Goal: Task Accomplishment & Management: Use online tool/utility

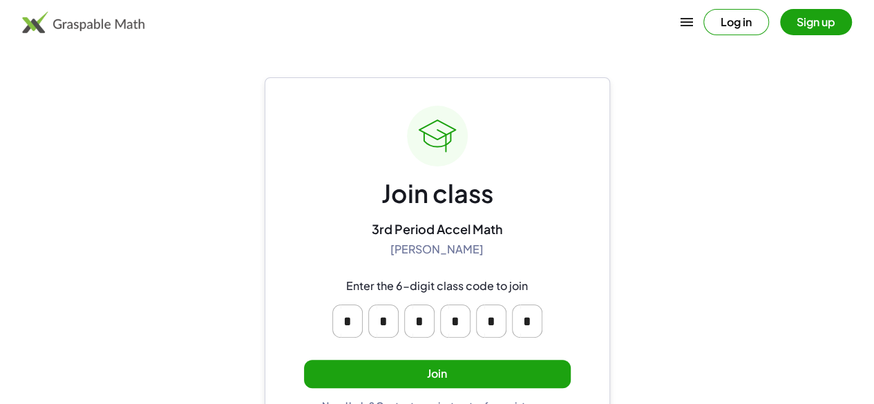
click at [378, 368] on button "Join" at bounding box center [437, 374] width 267 height 28
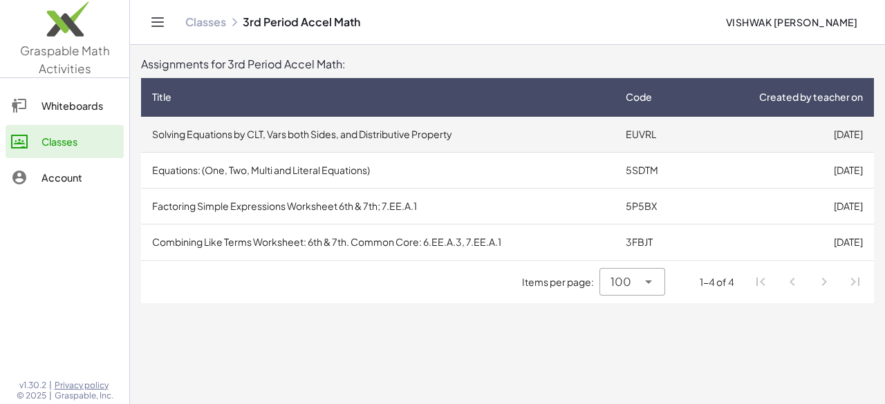
click at [573, 146] on td "Solving Equations by CLT, Vars both Sides, and Distributive Property" at bounding box center [378, 135] width 474 height 36
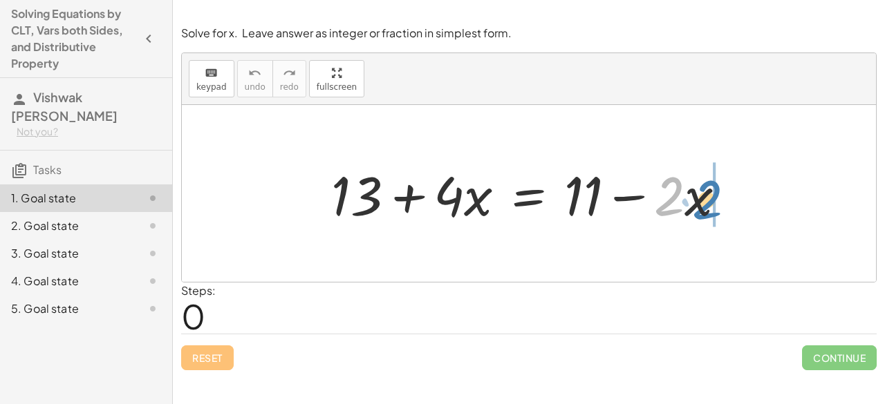
drag, startPoint x: 657, startPoint y: 187, endPoint x: 695, endPoint y: 190, distance: 38.2
click at [695, 190] on div at bounding box center [534, 193] width 420 height 71
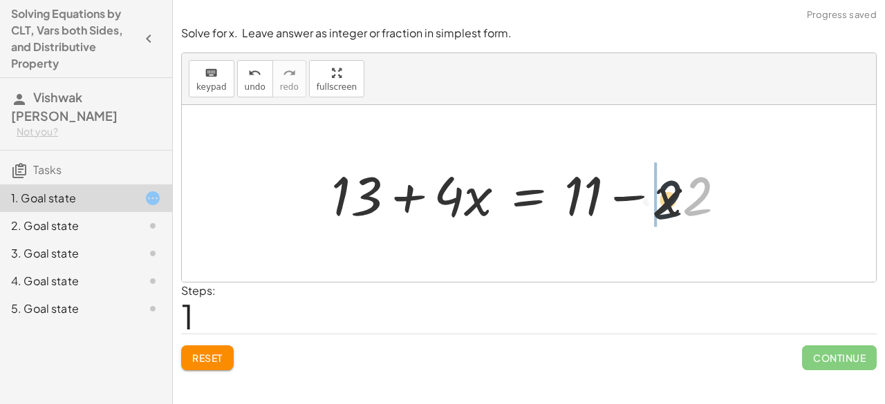
drag, startPoint x: 694, startPoint y: 191, endPoint x: 663, endPoint y: 194, distance: 31.3
click at [663, 194] on div at bounding box center [534, 193] width 420 height 71
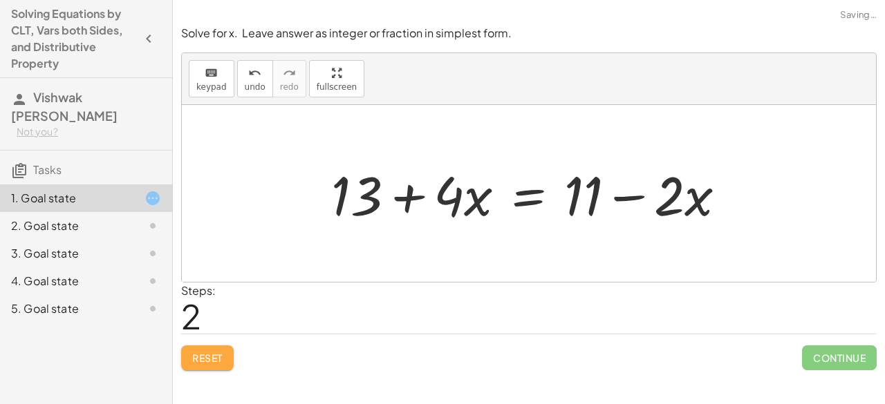
click at [205, 356] on span "Reset" at bounding box center [207, 358] width 30 height 12
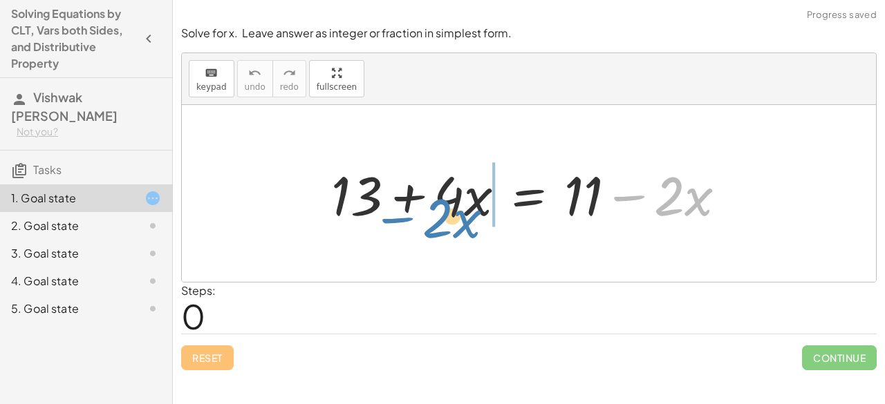
drag, startPoint x: 626, startPoint y: 197, endPoint x: 404, endPoint y: 216, distance: 222.7
click at [404, 216] on div at bounding box center [534, 193] width 420 height 71
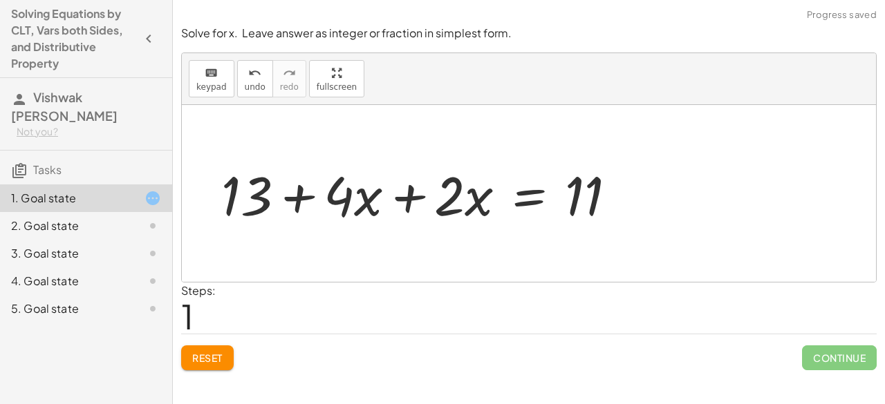
click at [402, 208] on div at bounding box center [424, 193] width 420 height 71
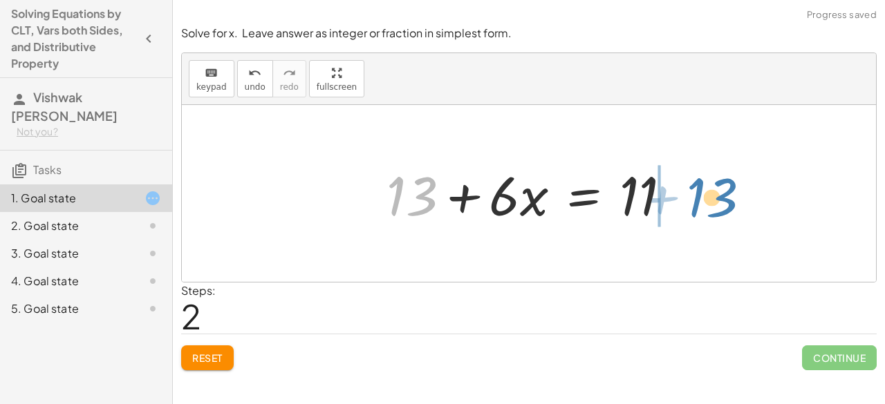
drag, startPoint x: 408, startPoint y: 198, endPoint x: 709, endPoint y: 203, distance: 301.4
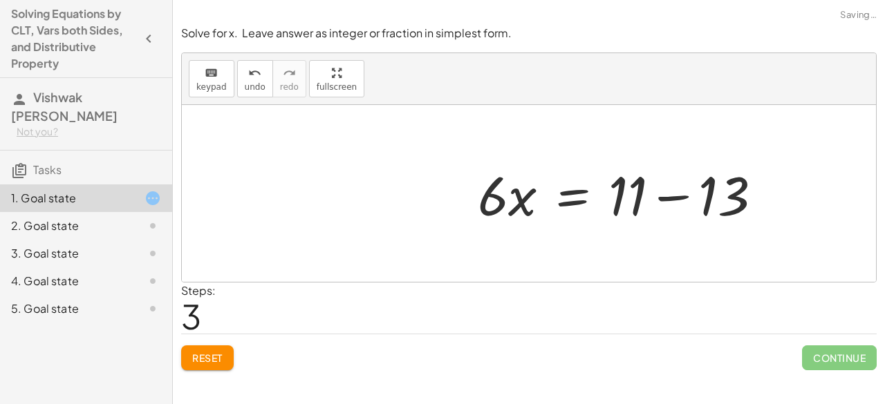
click at [687, 197] on div at bounding box center [626, 193] width 310 height 71
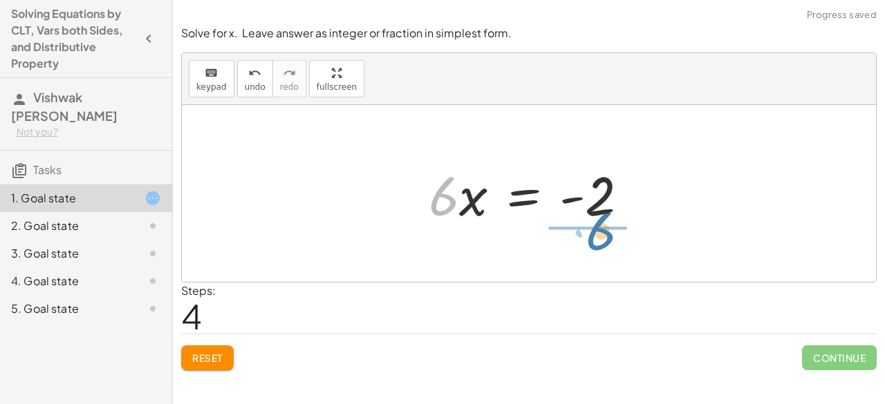
drag, startPoint x: 449, startPoint y: 198, endPoint x: 632, endPoint y: 231, distance: 186.0
click at [628, 232] on div "+ 13 + · 4 · x = + 11 − · 2 · x + 13 + · 4 · x + · 2 · x = 11 + 13 + · 6 · x = …" at bounding box center [529, 193] width 694 height 177
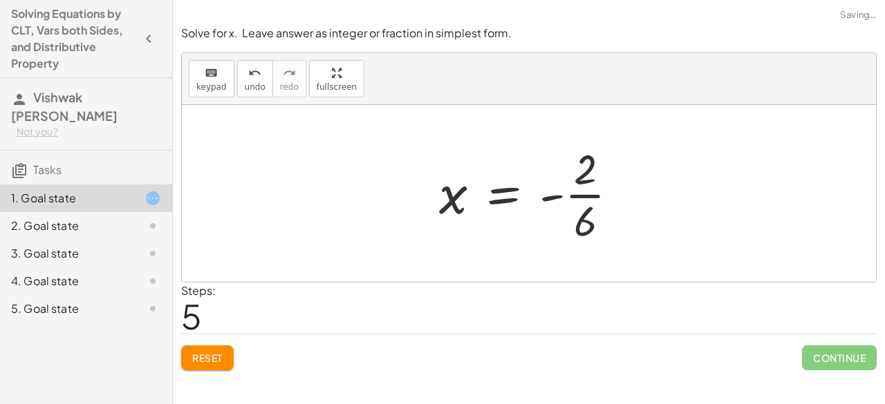
click at [577, 205] on div at bounding box center [534, 193] width 205 height 106
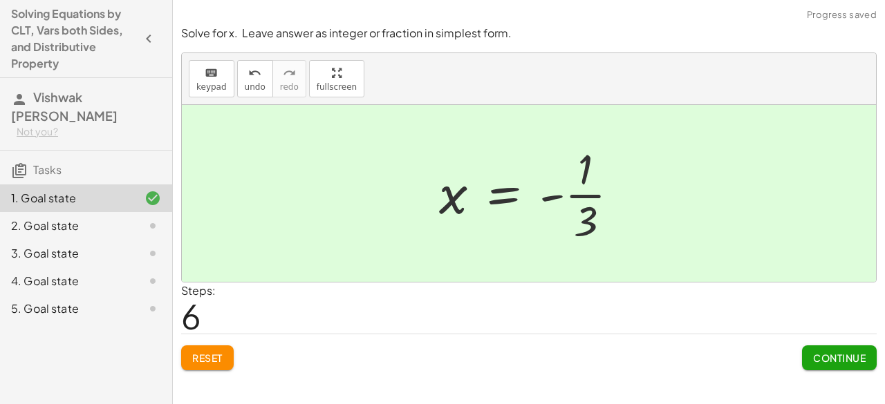
click at [823, 348] on button "Continue" at bounding box center [839, 358] width 75 height 25
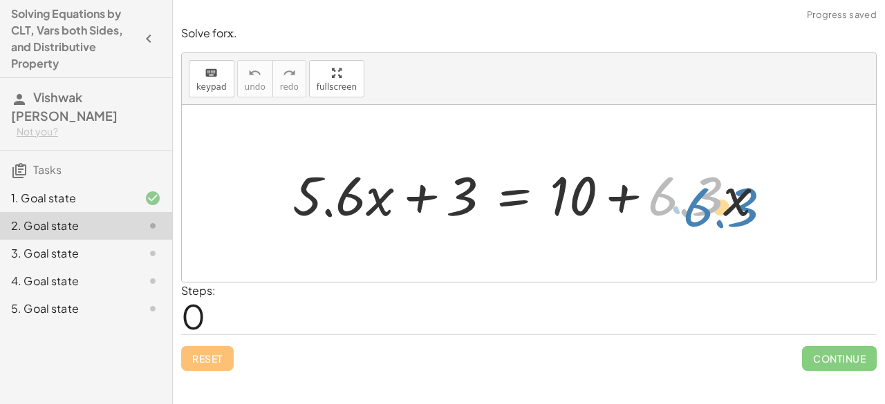
drag, startPoint x: 689, startPoint y: 196, endPoint x: 708, endPoint y: 212, distance: 24.5
click at [710, 211] on div at bounding box center [533, 193] width 497 height 71
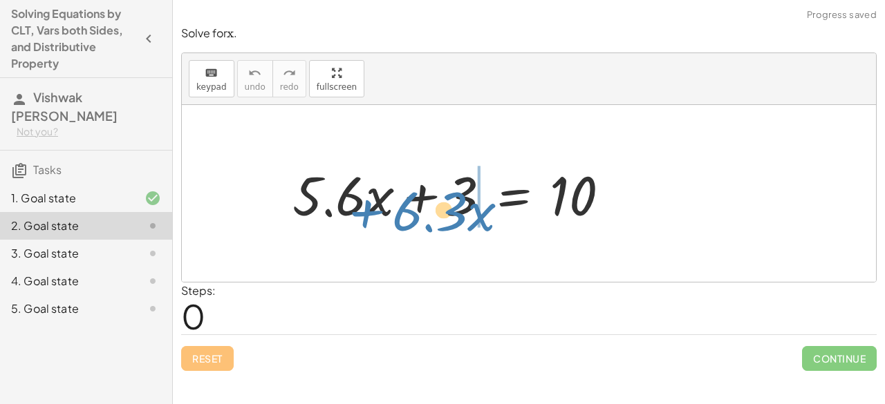
drag, startPoint x: 636, startPoint y: 204, endPoint x: 375, endPoint y: 212, distance: 261.4
click at [375, 212] on div at bounding box center [533, 193] width 497 height 71
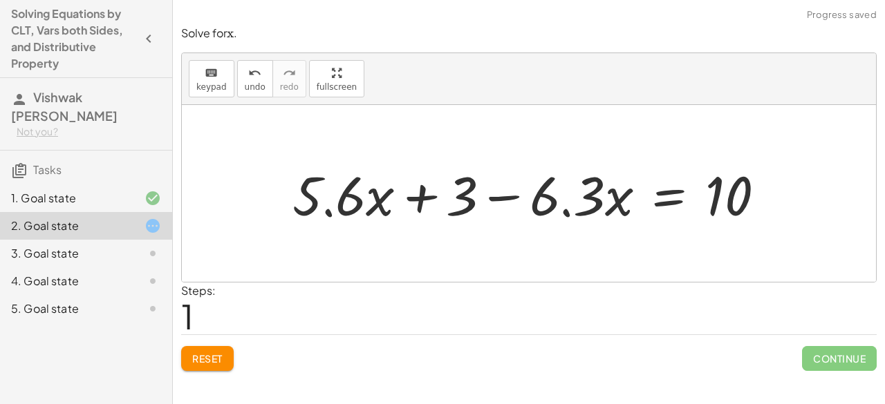
click at [507, 198] on div at bounding box center [533, 193] width 497 height 71
drag, startPoint x: 458, startPoint y: 197, endPoint x: 413, endPoint y: 194, distance: 44.3
click at [433, 194] on div at bounding box center [533, 193] width 497 height 71
drag, startPoint x: 413, startPoint y: 194, endPoint x: 365, endPoint y: 193, distance: 48.4
click at [411, 194] on div at bounding box center [533, 193] width 497 height 71
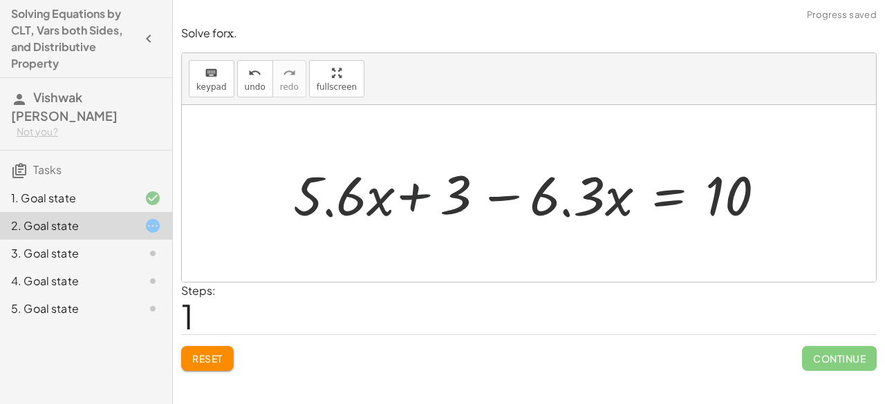
drag, startPoint x: 365, startPoint y: 193, endPoint x: 354, endPoint y: 194, distance: 11.1
click at [361, 193] on div at bounding box center [533, 193] width 497 height 71
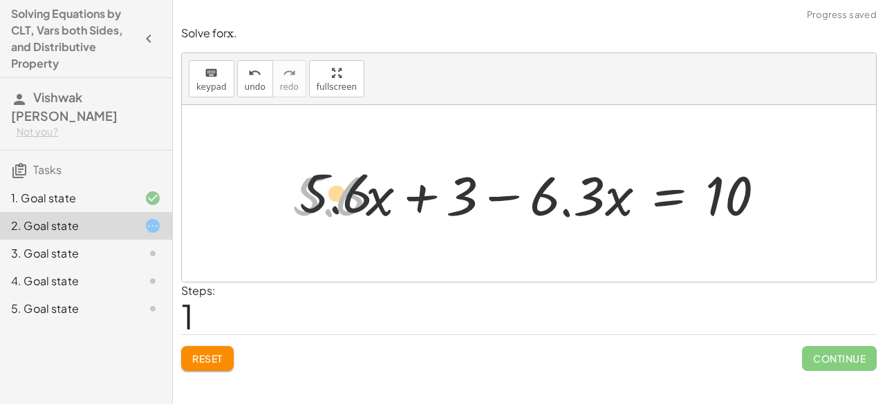
drag, startPoint x: 354, startPoint y: 194, endPoint x: 377, endPoint y: 187, distance: 23.6
click at [377, 187] on div at bounding box center [533, 193] width 497 height 71
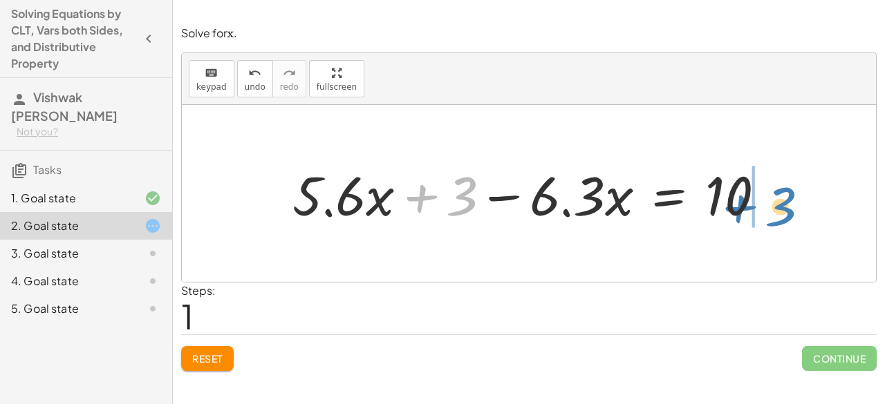
drag, startPoint x: 425, startPoint y: 194, endPoint x: 759, endPoint y: 205, distance: 334.1
click at [759, 205] on div at bounding box center [533, 193] width 497 height 71
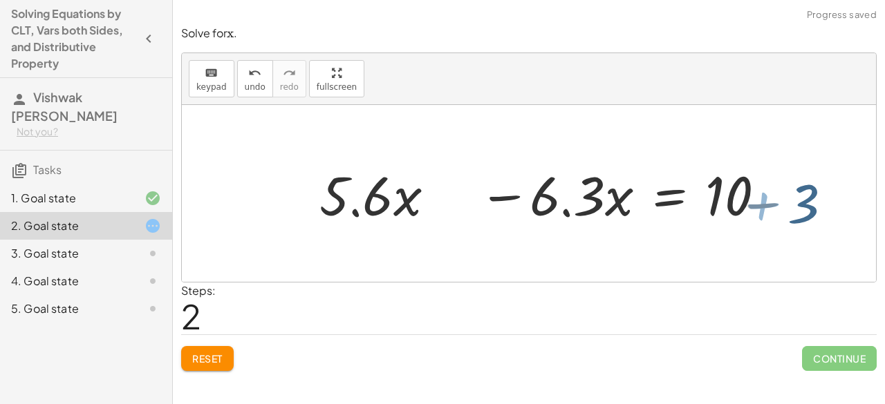
click at [745, 203] on div at bounding box center [617, 193] width 497 height 71
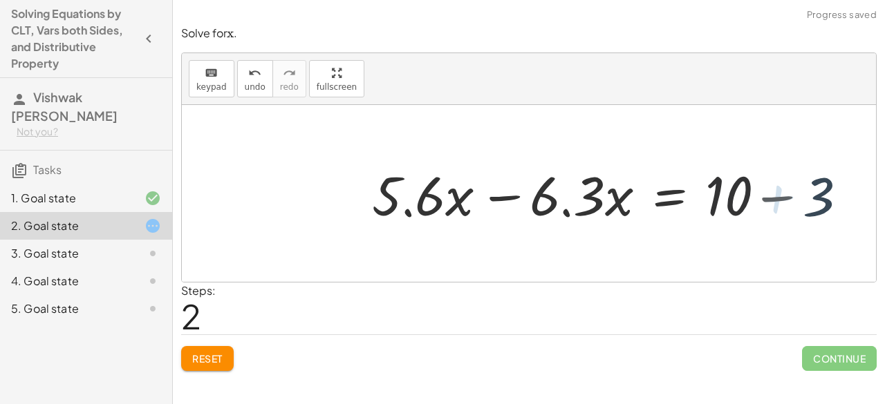
click at [764, 205] on div at bounding box center [617, 193] width 497 height 71
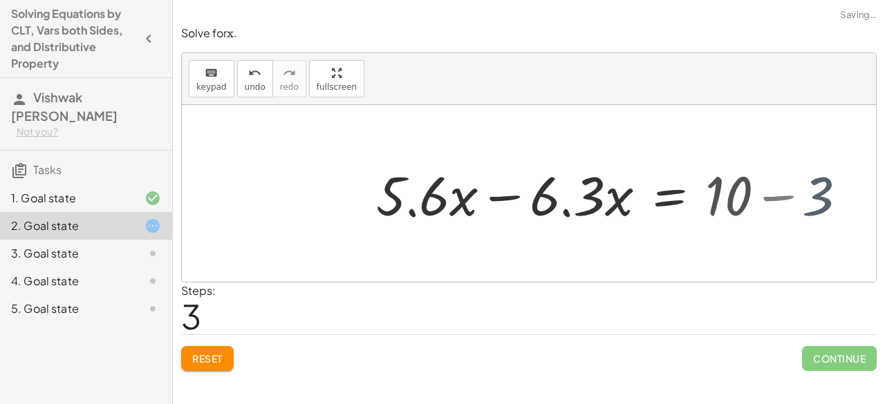
click at [766, 204] on div "+ · 5.6 · x + 3 = + 10 + · 6.3 · x + 3 + · 5.6 · x + 3 = 10 · 6.3 · x − + − 7 +…" at bounding box center [529, 193] width 694 height 177
click at [767, 205] on div at bounding box center [529, 193] width 694 height 177
click at [541, 211] on div at bounding box center [565, 193] width 393 height 71
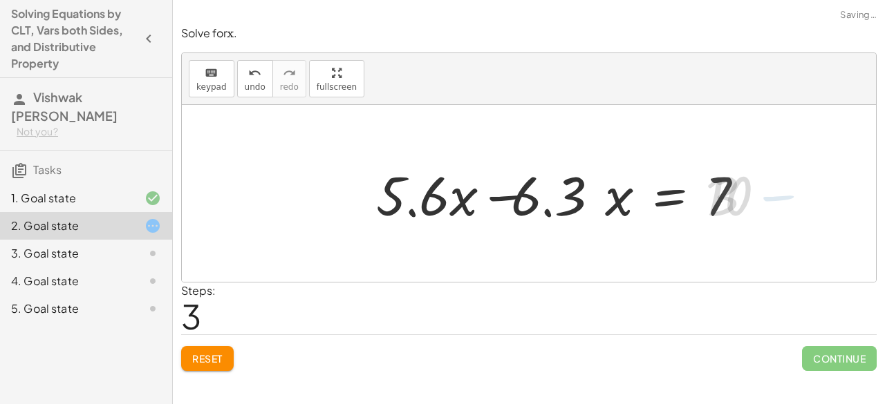
click at [534, 207] on div at bounding box center [565, 193] width 393 height 71
drag, startPoint x: 522, startPoint y: 204, endPoint x: 513, endPoint y: 203, distance: 9.0
click at [521, 204] on div at bounding box center [565, 193] width 393 height 71
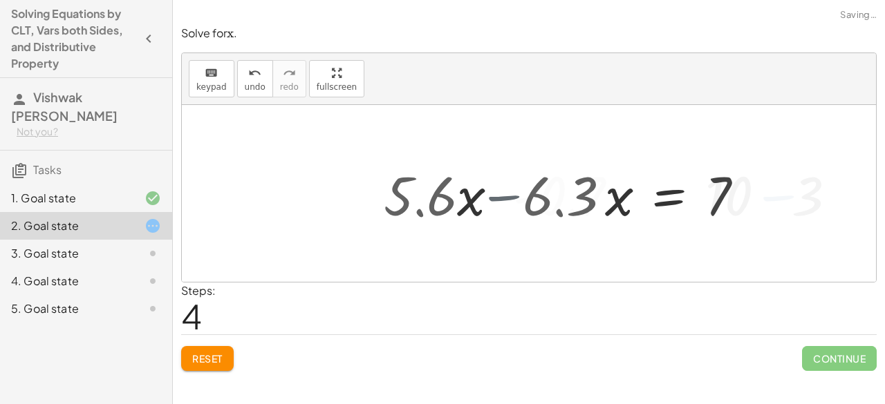
click at [513, 203] on div at bounding box center [633, 193] width 255 height 71
click at [512, 205] on div at bounding box center [633, 193] width 255 height 71
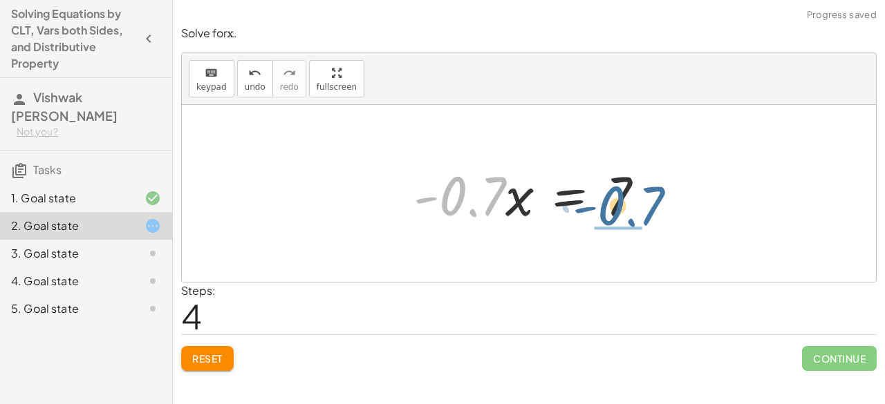
drag, startPoint x: 466, startPoint y: 198, endPoint x: 626, endPoint y: 207, distance: 160.6
click at [626, 207] on div at bounding box center [533, 193] width 255 height 71
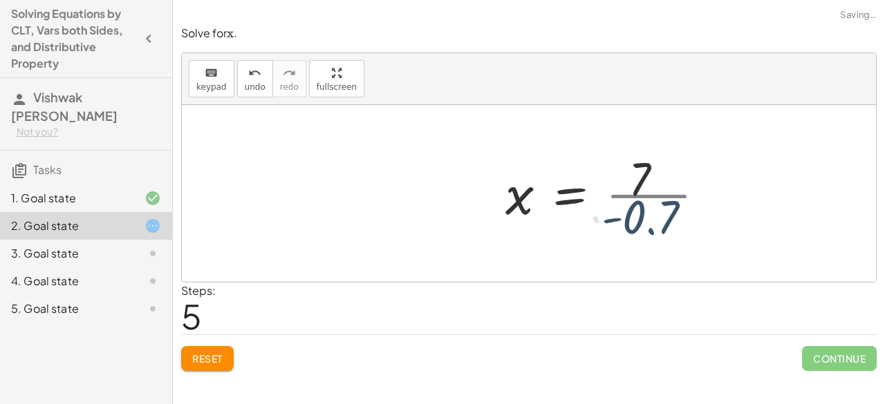
click at [632, 205] on div at bounding box center [610, 193] width 225 height 106
click at [635, 204] on div at bounding box center [610, 193] width 225 height 106
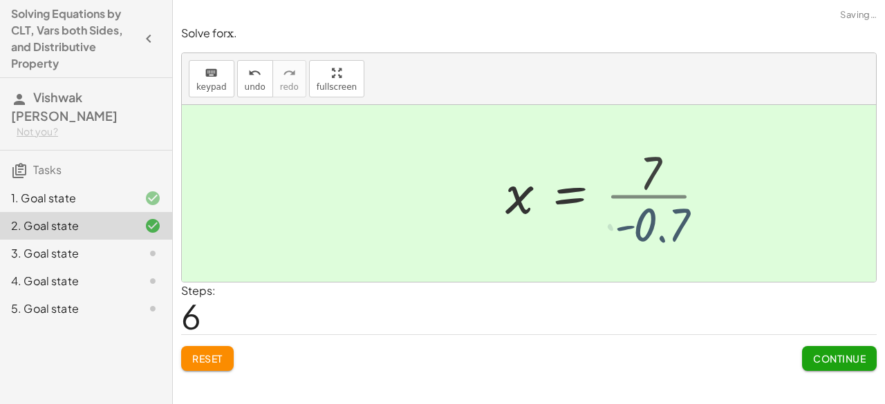
click at [639, 202] on div at bounding box center [603, 194] width 210 height 68
click at [646, 202] on div at bounding box center [603, 194] width 210 height 68
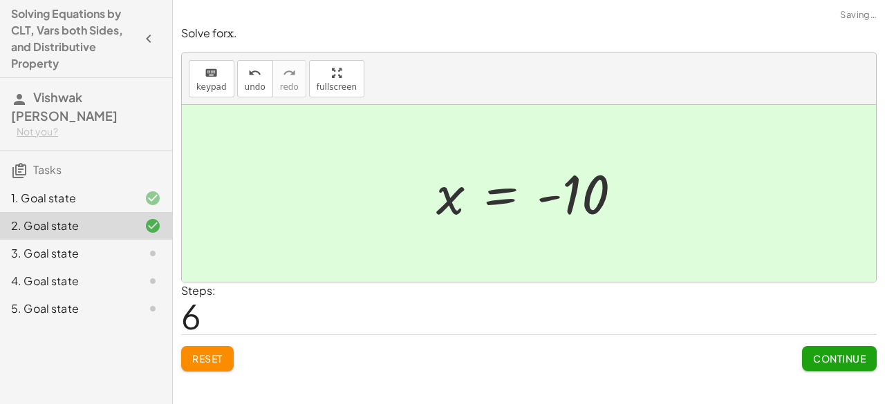
click at [849, 350] on button "Continue" at bounding box center [839, 358] width 75 height 25
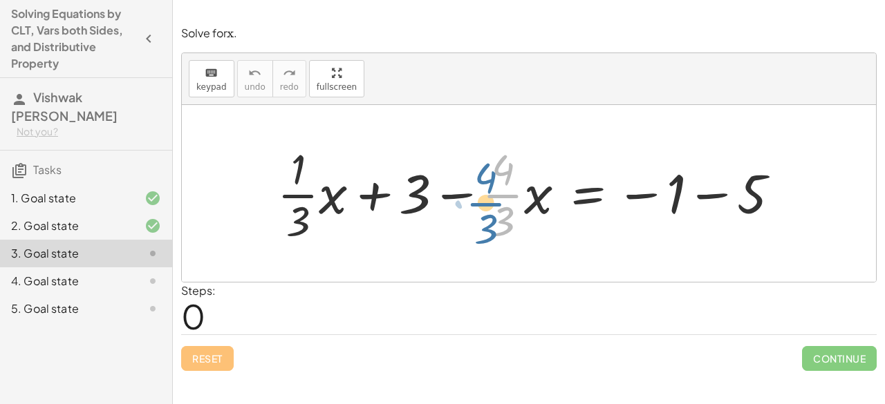
drag, startPoint x: 494, startPoint y: 197, endPoint x: 495, endPoint y: 207, distance: 9.7
click at [496, 209] on div at bounding box center [533, 193] width 527 height 106
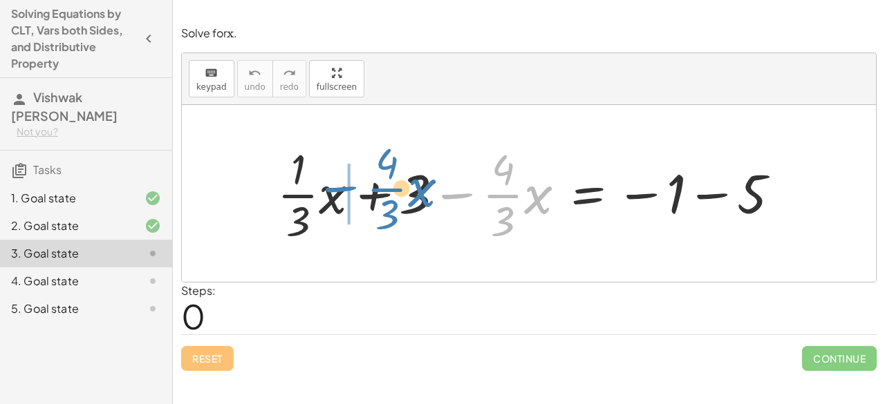
drag, startPoint x: 456, startPoint y: 197, endPoint x: 338, endPoint y: 189, distance: 118.5
click at [338, 189] on div at bounding box center [533, 193] width 527 height 106
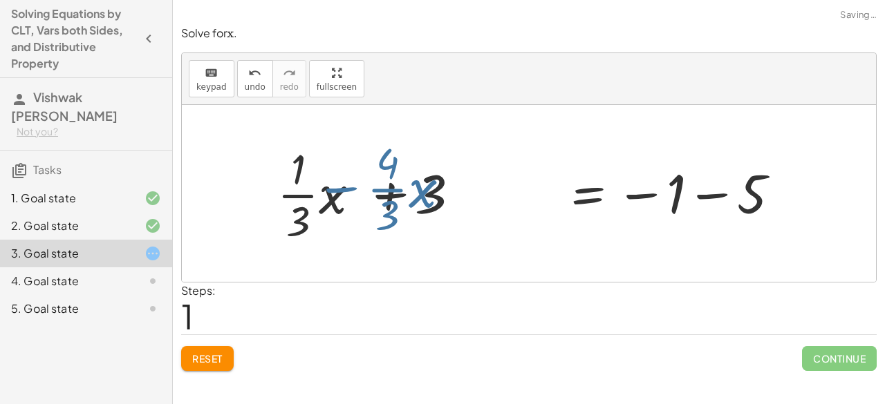
click at [338, 189] on div at bounding box center [533, 193] width 527 height 106
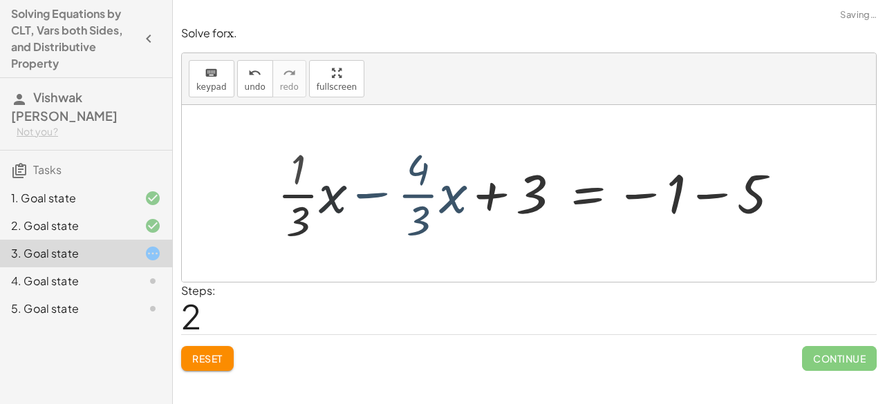
drag, startPoint x: 338, startPoint y: 189, endPoint x: 357, endPoint y: 189, distance: 19.4
click at [339, 189] on div at bounding box center [548, 193] width 499 height 106
click at [360, 189] on div at bounding box center [548, 193] width 499 height 106
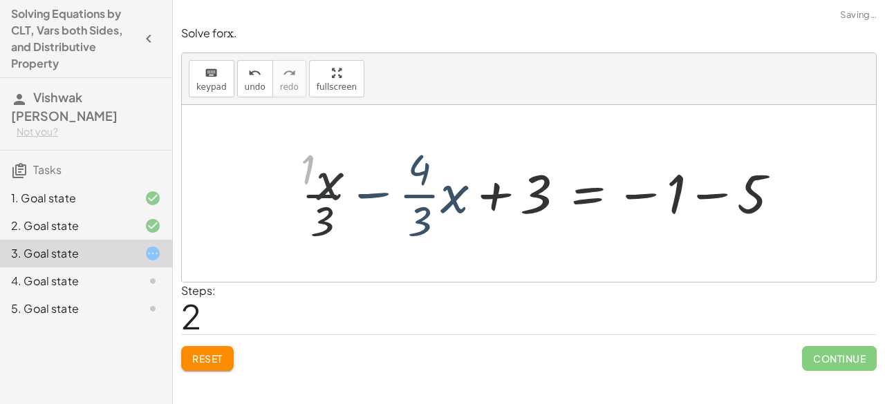
click at [364, 189] on div at bounding box center [548, 193] width 499 height 106
click at [369, 193] on div at bounding box center [531, 193] width 533 height 133
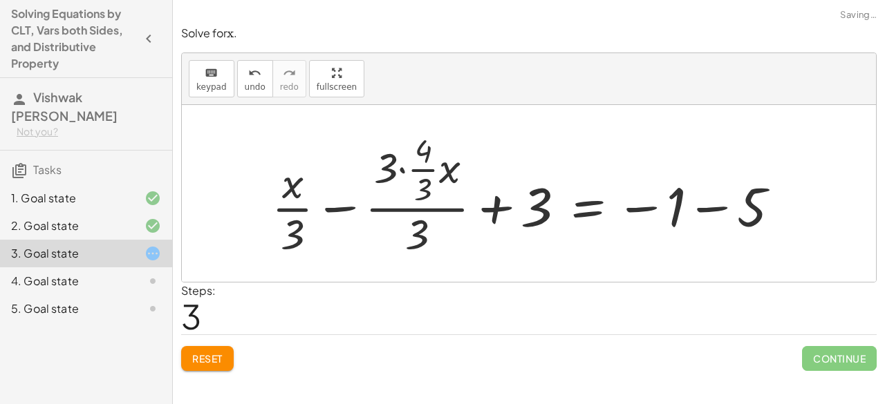
click at [218, 357] on span "Reset" at bounding box center [207, 359] width 30 height 12
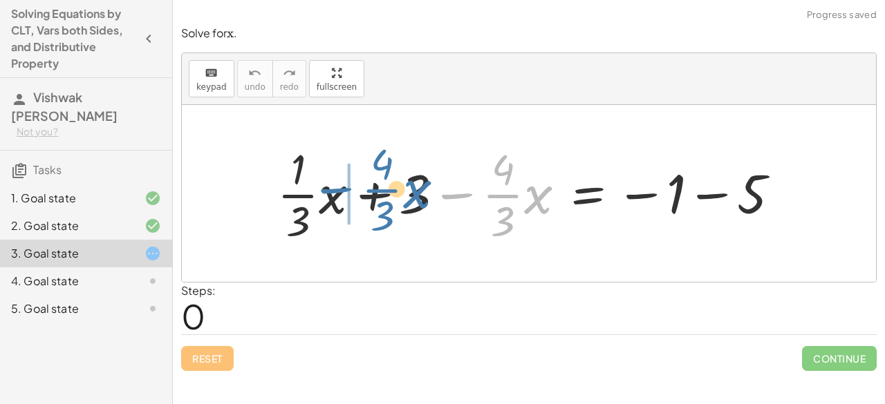
drag, startPoint x: 450, startPoint y: 201, endPoint x: 326, endPoint y: 194, distance: 123.9
click at [326, 194] on div at bounding box center [533, 193] width 527 height 106
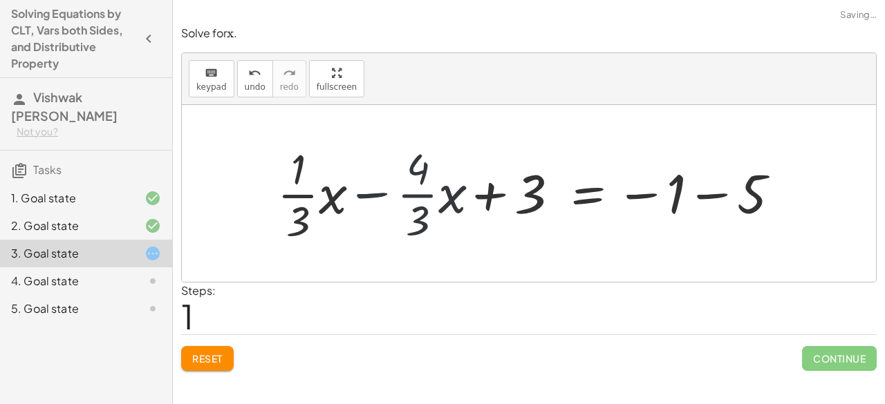
click at [377, 197] on div at bounding box center [533, 193] width 527 height 106
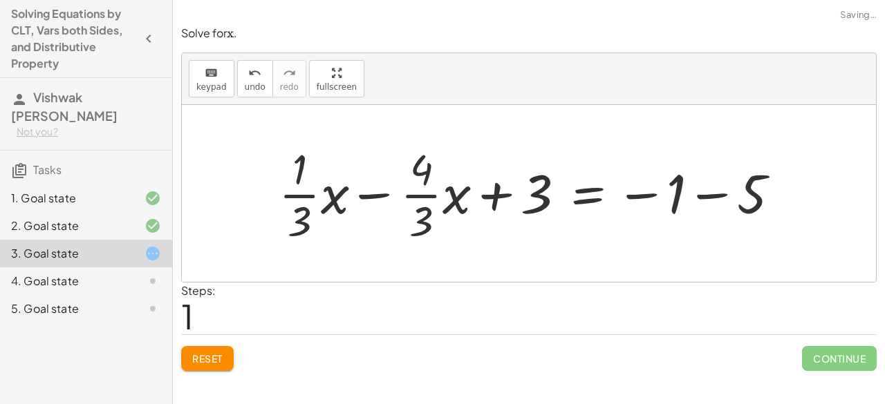
click at [379, 197] on div at bounding box center [533, 193] width 527 height 106
click at [380, 196] on div at bounding box center [533, 193] width 527 height 106
click at [203, 353] on span "Reset" at bounding box center [207, 359] width 30 height 12
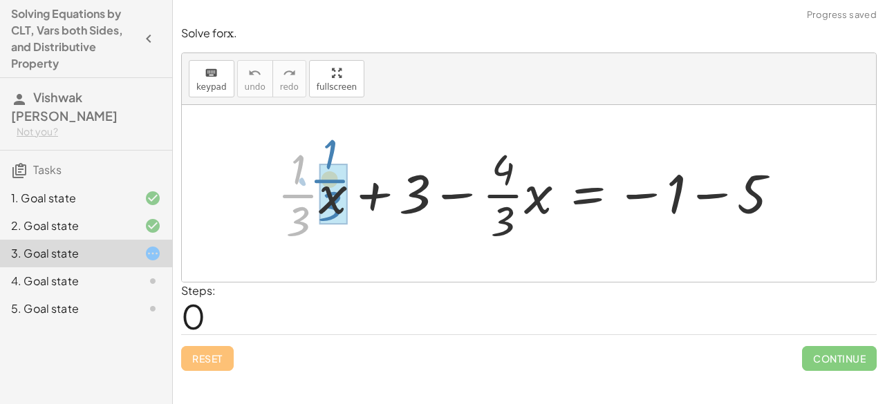
drag, startPoint x: 300, startPoint y: 198, endPoint x: 282, endPoint y: 197, distance: 18.0
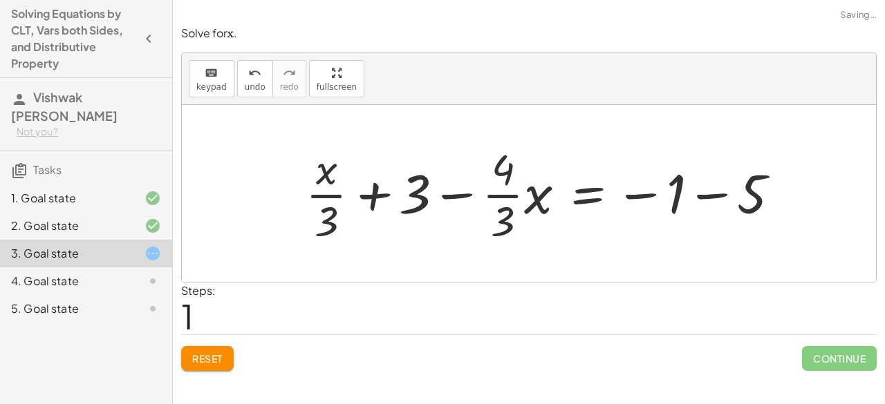
drag, startPoint x: 268, startPoint y: 198, endPoint x: 277, endPoint y: 194, distance: 9.3
click at [277, 194] on div at bounding box center [529, 193] width 694 height 177
drag, startPoint x: 301, startPoint y: 189, endPoint x: 314, endPoint y: 191, distance: 12.7
click at [314, 191] on div at bounding box center [548, 193] width 499 height 106
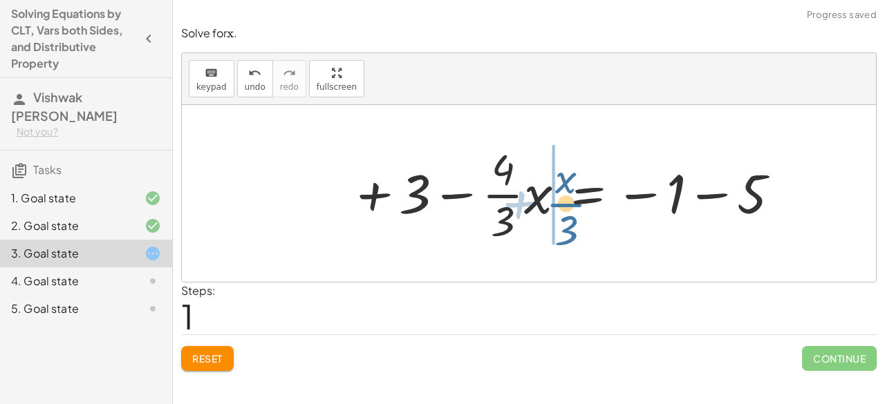
drag, startPoint x: 328, startPoint y: 198, endPoint x: 575, endPoint y: 207, distance: 247.6
click at [575, 207] on div at bounding box center [548, 193] width 499 height 106
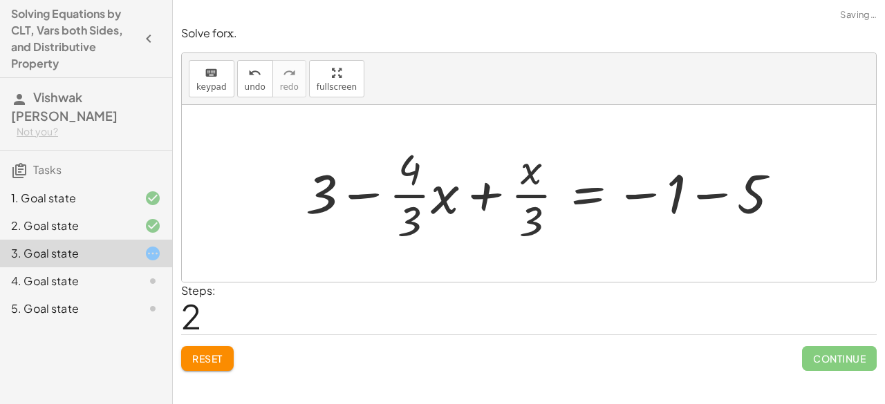
click at [526, 197] on div at bounding box center [548, 193] width 499 height 106
click at [463, 189] on div at bounding box center [548, 193] width 499 height 106
click at [485, 193] on div at bounding box center [548, 193] width 499 height 106
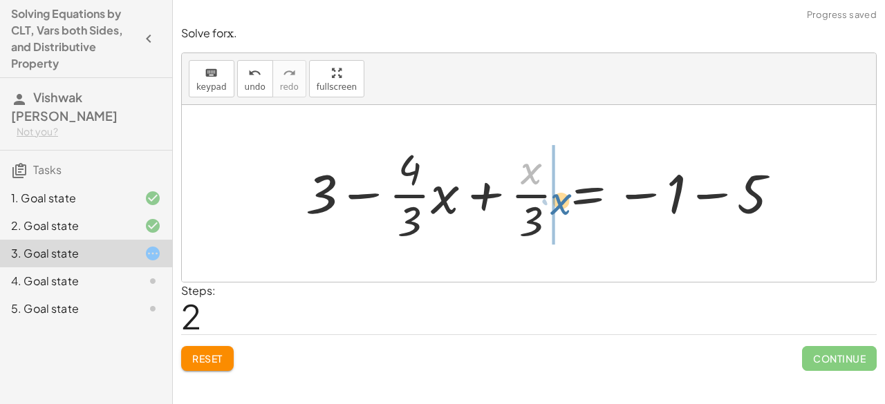
drag, startPoint x: 532, startPoint y: 171, endPoint x: 546, endPoint y: 205, distance: 36.6
click at [546, 205] on div at bounding box center [548, 193] width 499 height 106
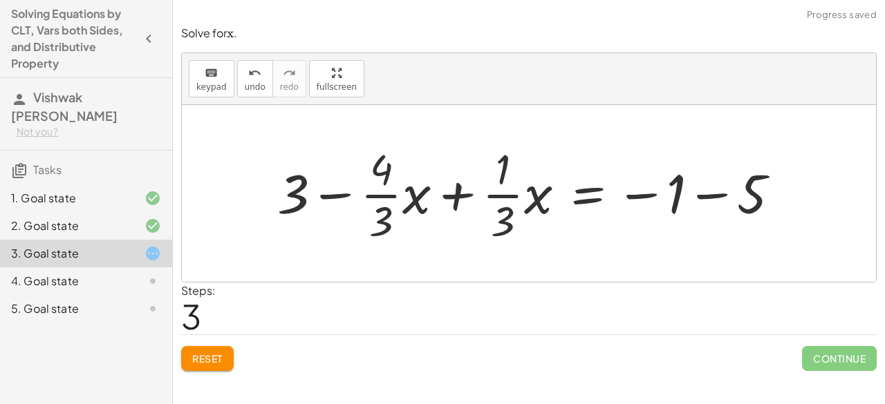
click at [461, 190] on div at bounding box center [533, 193] width 527 height 106
drag, startPoint x: 295, startPoint y: 189, endPoint x: 303, endPoint y: 213, distance: 25.4
click at [303, 213] on div at bounding box center [533, 193] width 527 height 106
click at [210, 366] on button "Reset" at bounding box center [207, 358] width 53 height 25
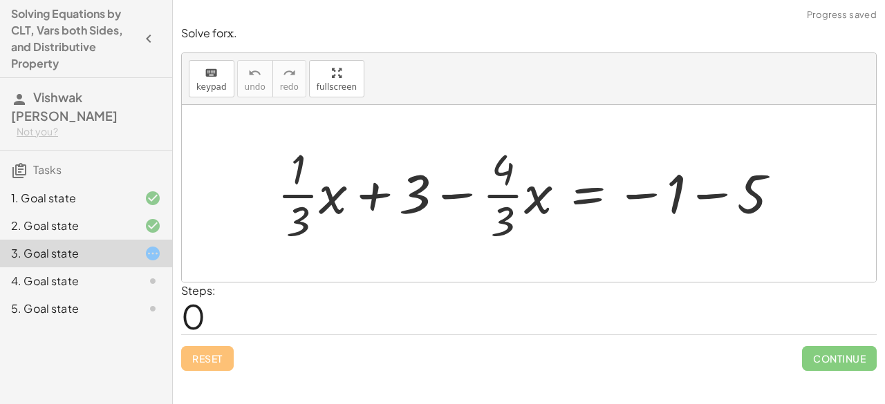
click at [713, 204] on div at bounding box center [533, 193] width 527 height 106
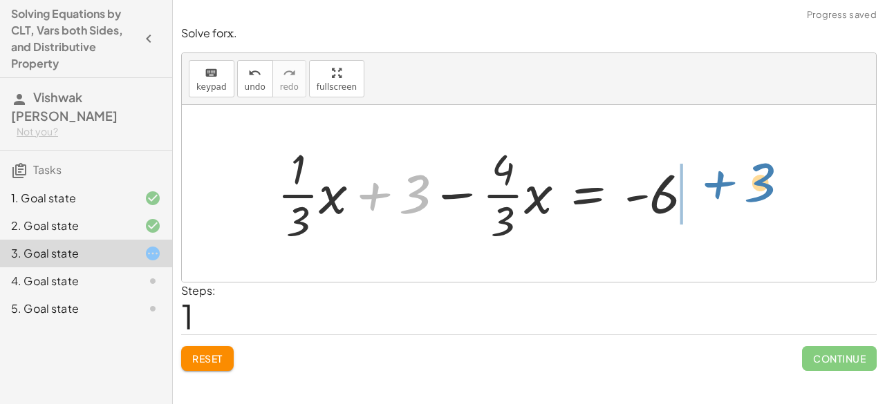
drag, startPoint x: 382, startPoint y: 203, endPoint x: 720, endPoint y: 186, distance: 338.4
click at [720, 186] on div "+ · · 1 · 3 · x + 3 − · · 4 · 3 · x = − 1 − 5 + 3 + · · 1 · 3 · x + 3 − · · 4 ·…" at bounding box center [529, 193] width 694 height 177
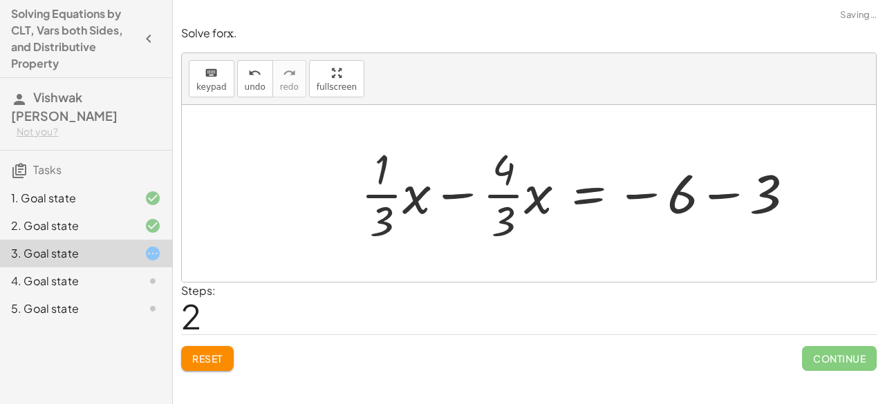
drag, startPoint x: 445, startPoint y: 191, endPoint x: 460, endPoint y: 200, distance: 17.7
click at [445, 194] on div at bounding box center [583, 193] width 458 height 106
click at [461, 200] on div at bounding box center [583, 193] width 458 height 106
click at [729, 209] on div at bounding box center [583, 193] width 458 height 106
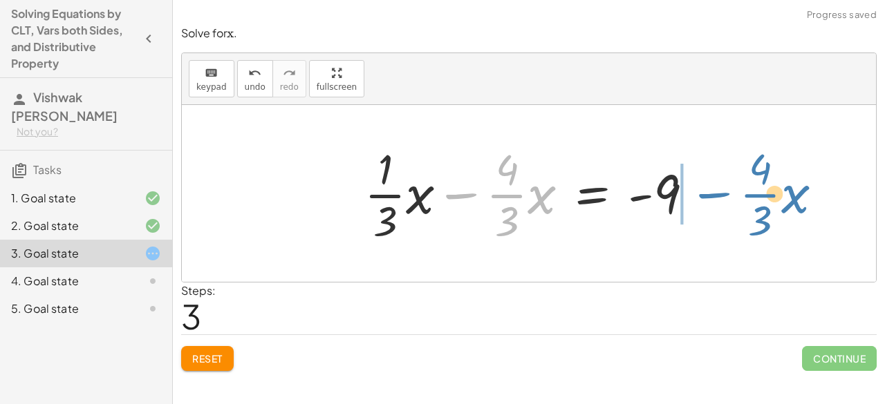
drag, startPoint x: 541, startPoint y: 177, endPoint x: 695, endPoint y: 190, distance: 154.0
click at [695, 190] on div at bounding box center [534, 193] width 354 height 106
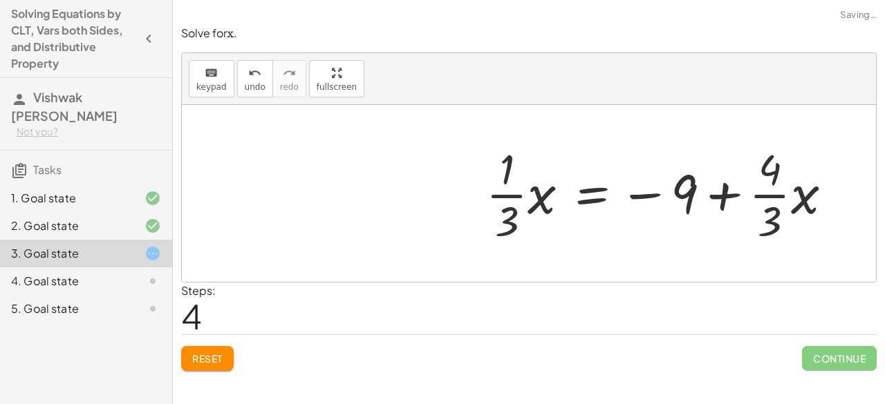
click at [729, 190] on div at bounding box center [664, 193] width 371 height 106
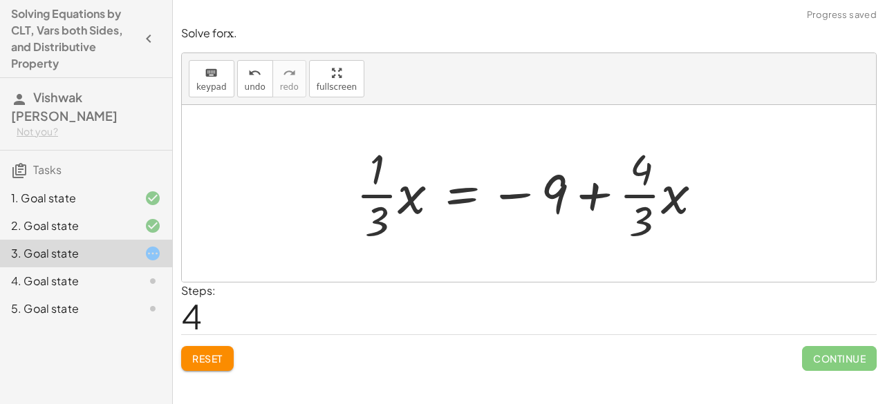
click at [662, 187] on div at bounding box center [534, 193] width 371 height 106
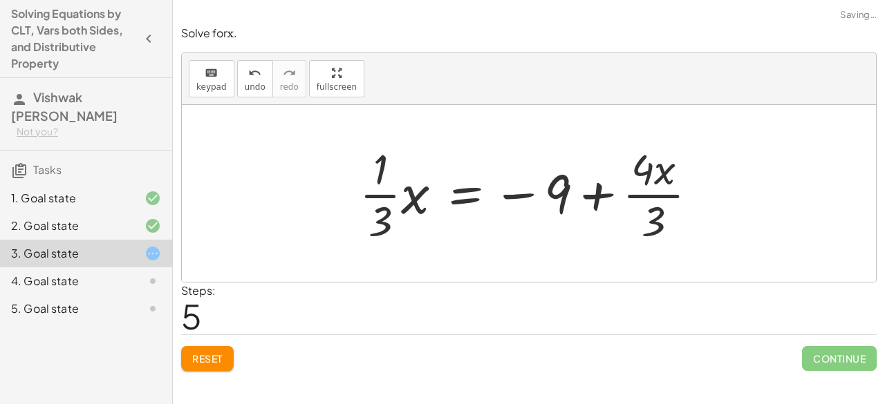
click at [649, 182] on div at bounding box center [534, 193] width 363 height 106
click at [420, 201] on div at bounding box center [534, 193] width 363 height 106
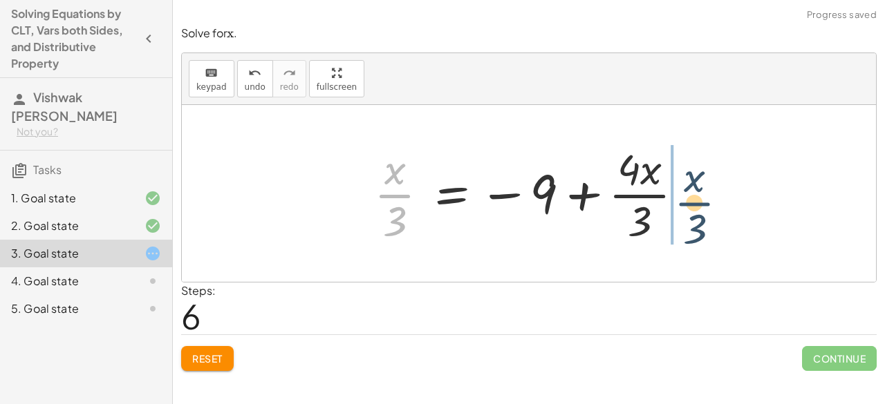
drag, startPoint x: 407, startPoint y: 185, endPoint x: 733, endPoint y: 190, distance: 326.3
click at [736, 190] on div "+ · · 1 · 3 · x + 3 − · · 4 · 3 · x = − 1 − 5 + · · 1 · 3 · x + 3 − · · 4 · 3 ·…" at bounding box center [529, 193] width 694 height 177
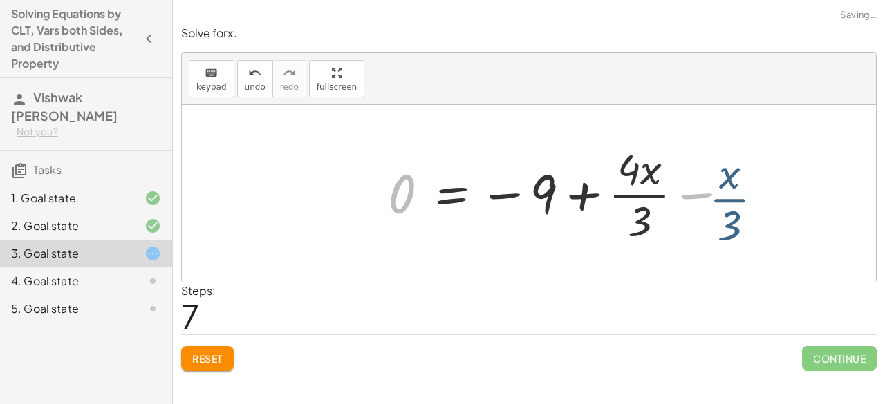
drag, startPoint x: 683, startPoint y: 187, endPoint x: 682, endPoint y: 196, distance: 8.4
click at [682, 189] on div at bounding box center [588, 193] width 414 height 106
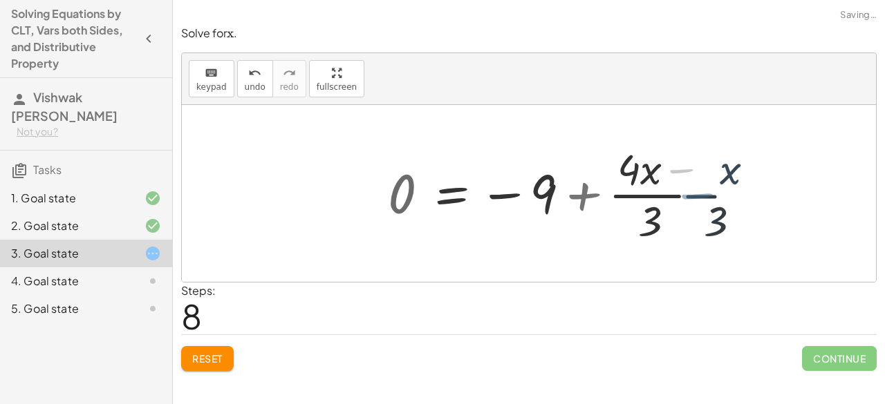
click at [695, 201] on div at bounding box center [571, 193] width 381 height 106
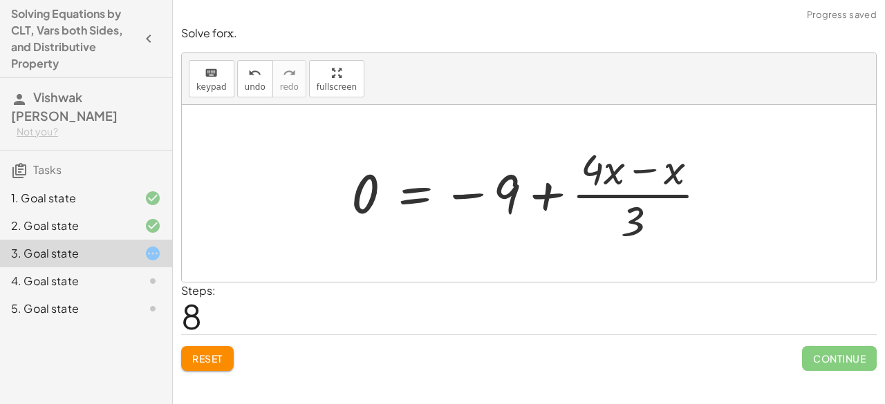
click at [610, 174] on div at bounding box center [534, 193] width 381 height 106
drag, startPoint x: 633, startPoint y: 176, endPoint x: 643, endPoint y: 179, distance: 10.3
click at [636, 176] on div at bounding box center [534, 193] width 381 height 106
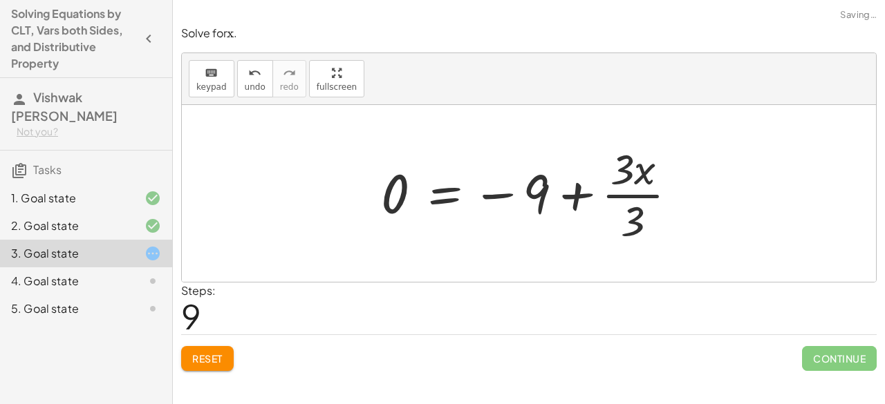
click at [628, 183] on div at bounding box center [534, 193] width 321 height 106
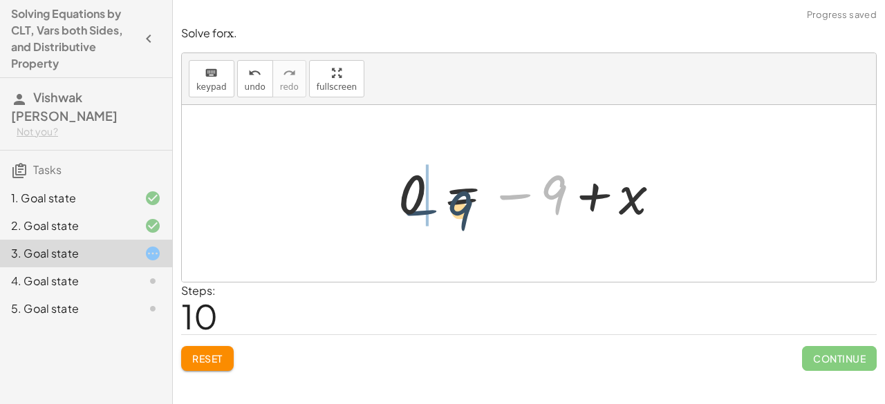
drag, startPoint x: 527, startPoint y: 200, endPoint x: 379, endPoint y: 198, distance: 148.6
click at [379, 198] on div "+ · · 1 · 3 · x + 3 − · · 4 · 3 · x = − 1 − 5 + · · 1 · 3 · x + 3 − · · 4 · 3 ·…" at bounding box center [529, 193] width 304 height 75
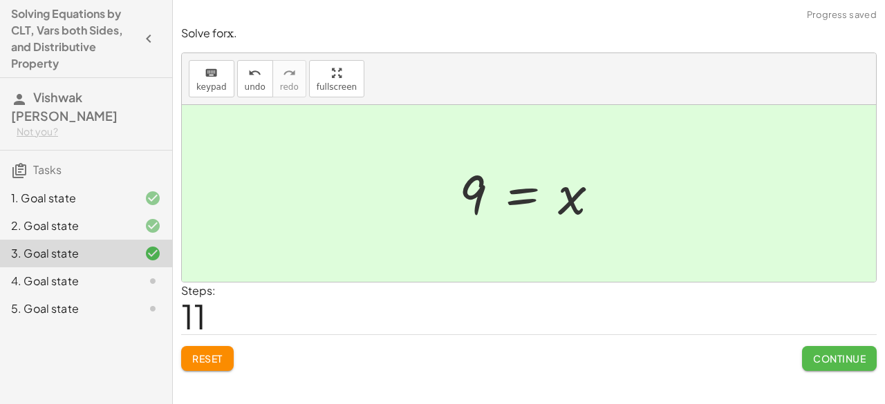
click at [843, 363] on span "Continue" at bounding box center [839, 359] width 53 height 12
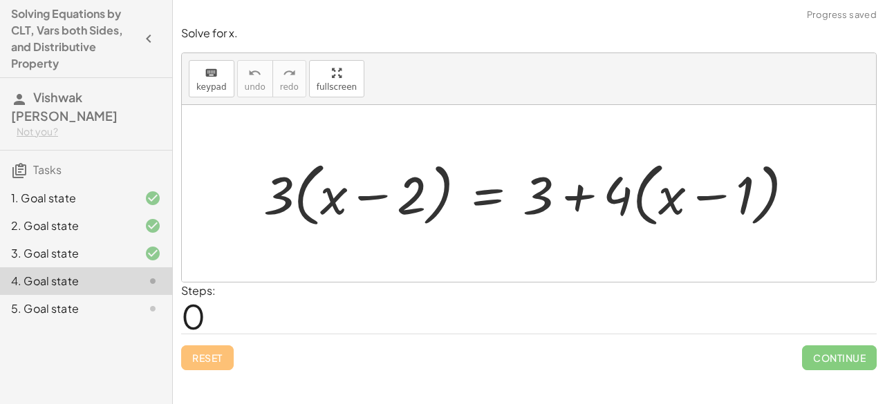
click at [282, 203] on div at bounding box center [534, 193] width 556 height 77
drag, startPoint x: 285, startPoint y: 196, endPoint x: 364, endPoint y: 210, distance: 80.0
click at [357, 209] on div at bounding box center [534, 193] width 556 height 77
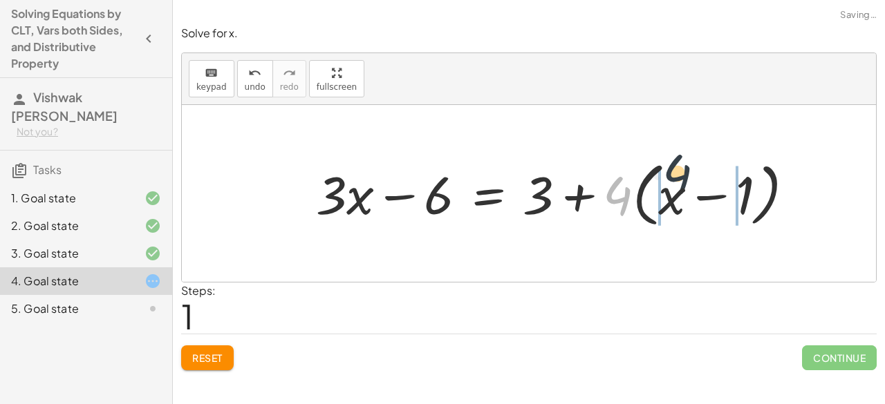
drag, startPoint x: 606, startPoint y: 196, endPoint x: 674, endPoint y: 191, distance: 68.6
click at [674, 191] on div at bounding box center [560, 193] width 503 height 77
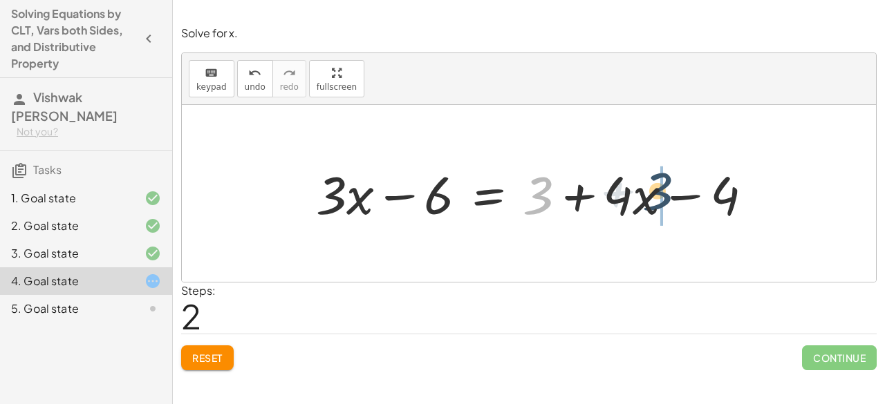
drag, startPoint x: 552, startPoint y: 200, endPoint x: 686, endPoint y: 200, distance: 134.1
click at [682, 200] on div at bounding box center [539, 193] width 461 height 69
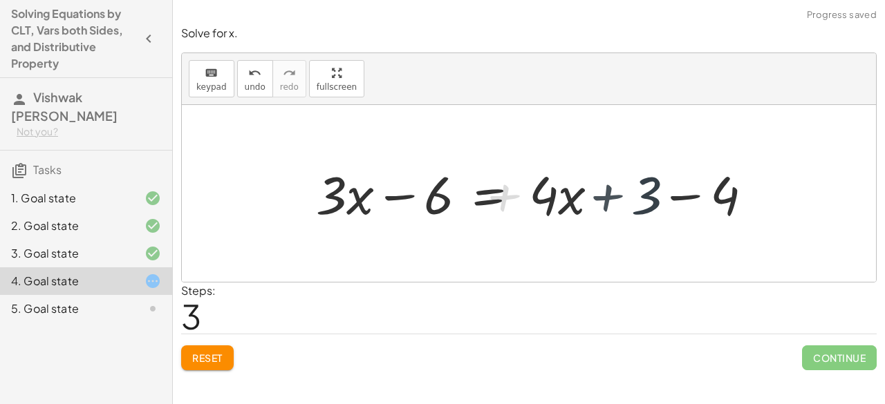
click at [703, 194] on div at bounding box center [539, 193] width 461 height 69
drag, startPoint x: 703, startPoint y: 194, endPoint x: 695, endPoint y: 191, distance: 8.1
click at [701, 191] on div at bounding box center [529, 193] width 694 height 177
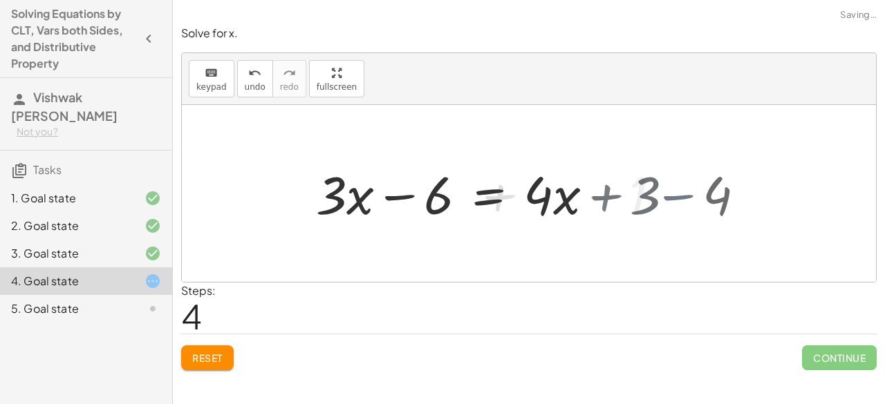
click at [694, 189] on div at bounding box center [529, 193] width 694 height 177
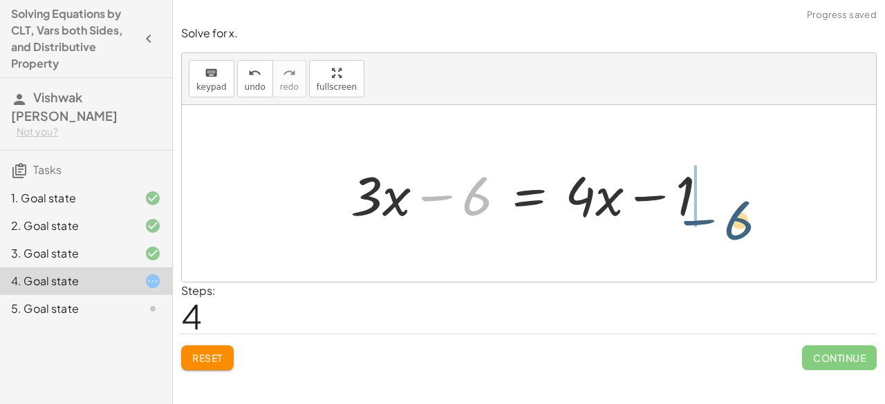
drag, startPoint x: 445, startPoint y: 194, endPoint x: 673, endPoint y: 207, distance: 227.8
click at [716, 214] on div at bounding box center [535, 193] width 382 height 71
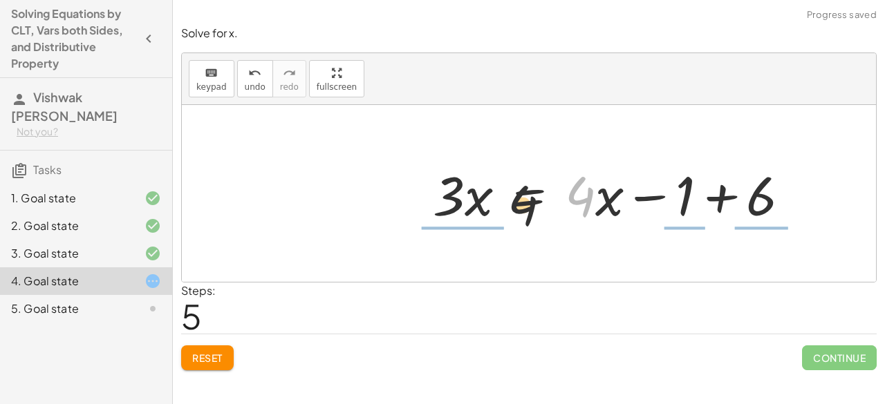
drag, startPoint x: 591, startPoint y: 203, endPoint x: 571, endPoint y: 196, distance: 21.2
click at [485, 215] on div at bounding box center [617, 193] width 382 height 71
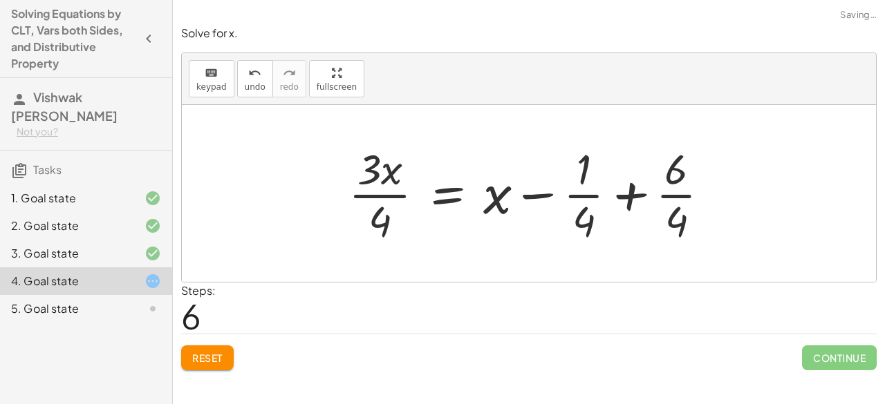
click at [194, 357] on span "Reset" at bounding box center [207, 358] width 30 height 12
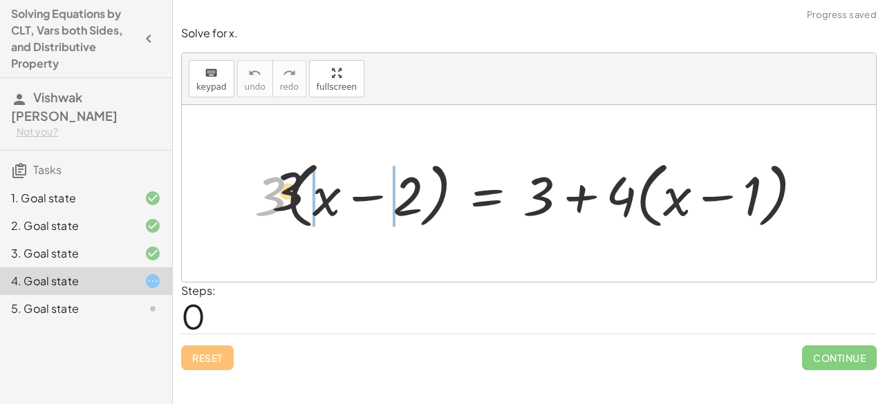
drag, startPoint x: 314, startPoint y: 188, endPoint x: 400, endPoint y: 188, distance: 86.4
click at [400, 188] on div at bounding box center [533, 193] width 573 height 79
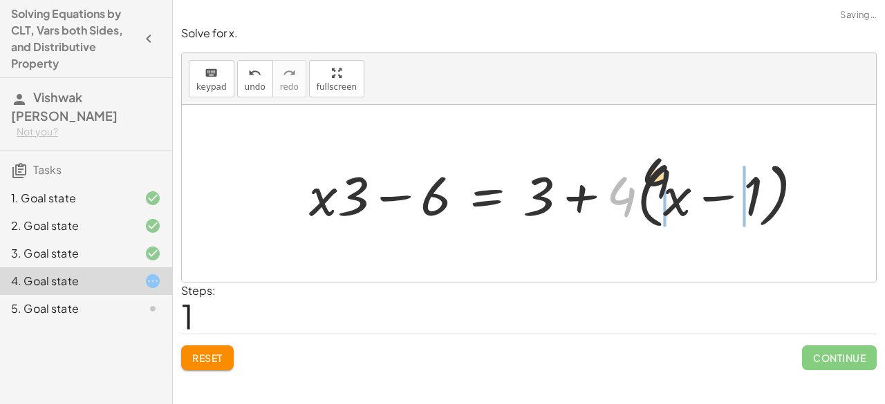
drag, startPoint x: 624, startPoint y: 197, endPoint x: 698, endPoint y: 182, distance: 75.4
click at [695, 178] on div at bounding box center [561, 193] width 519 height 79
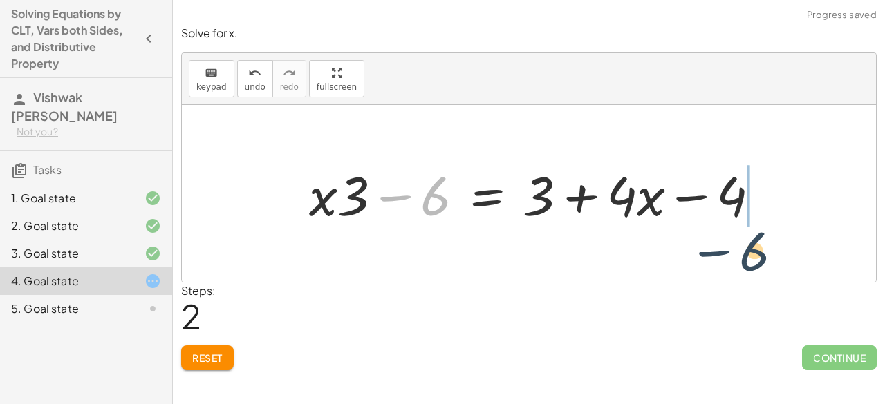
drag, startPoint x: 397, startPoint y: 200, endPoint x: 760, endPoint y: 215, distance: 363.9
click at [760, 215] on div at bounding box center [540, 193] width 476 height 71
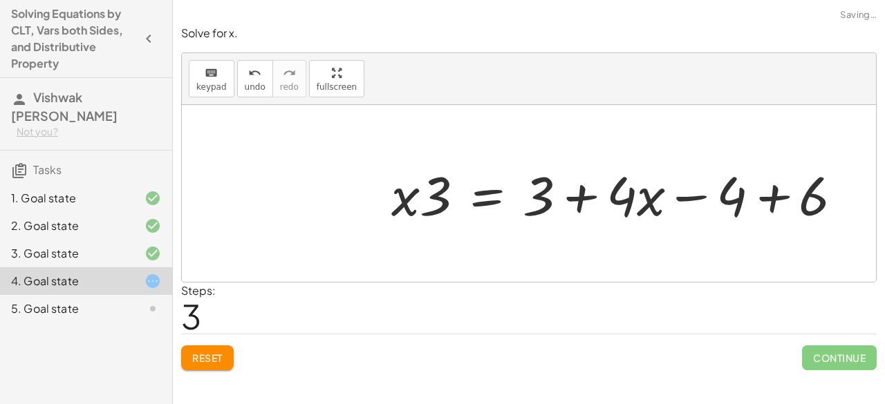
click at [773, 204] on div at bounding box center [622, 193] width 476 height 71
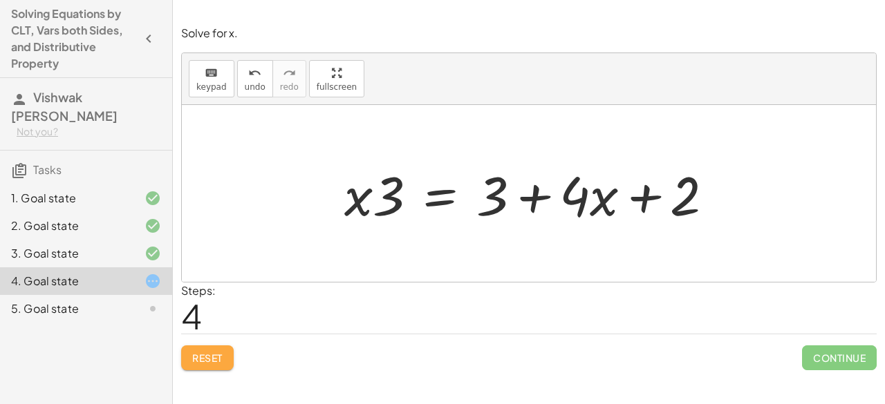
click at [198, 347] on button "Reset" at bounding box center [207, 358] width 53 height 25
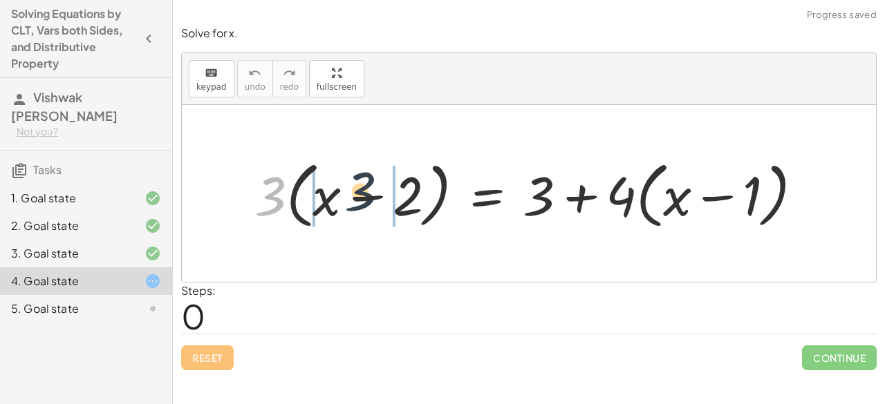
drag, startPoint x: 306, startPoint y: 174, endPoint x: 372, endPoint y: 187, distance: 67.1
click at [372, 187] on div at bounding box center [533, 193] width 573 height 79
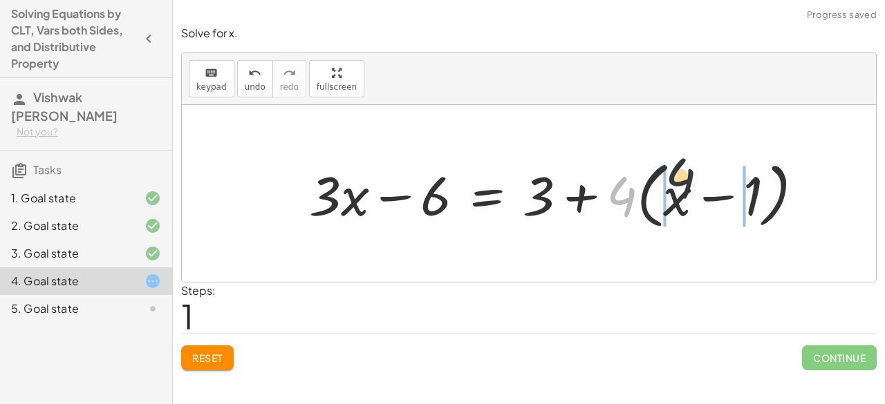
drag, startPoint x: 626, startPoint y: 197, endPoint x: 692, endPoint y: 187, distance: 66.4
click at [692, 187] on div at bounding box center [561, 193] width 519 height 79
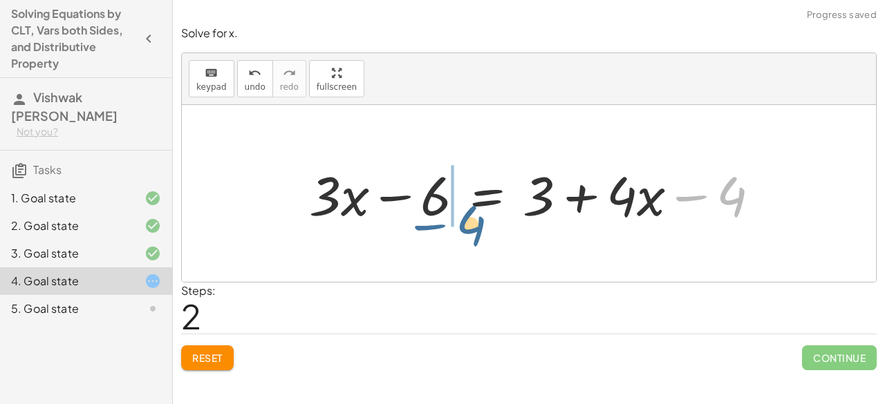
drag, startPoint x: 702, startPoint y: 216, endPoint x: 444, endPoint y: 223, distance: 258.6
click at [444, 223] on div at bounding box center [540, 193] width 476 height 71
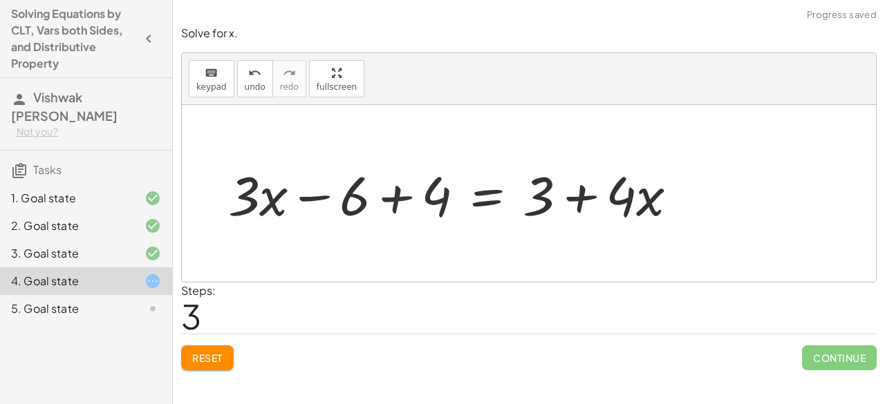
click at [396, 203] on div at bounding box center [458, 193] width 476 height 71
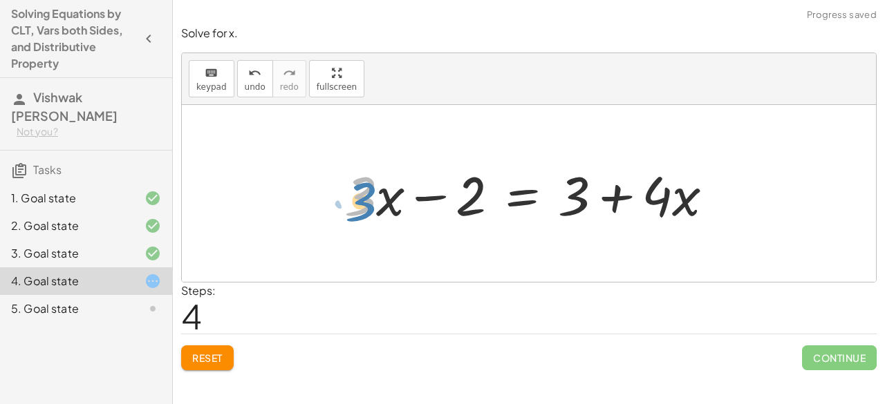
click at [371, 194] on div at bounding box center [534, 193] width 394 height 71
click at [380, 205] on div at bounding box center [534, 193] width 394 height 71
drag, startPoint x: 343, startPoint y: 192, endPoint x: 355, endPoint y: 196, distance: 13.1
click at [355, 196] on div at bounding box center [534, 193] width 394 height 71
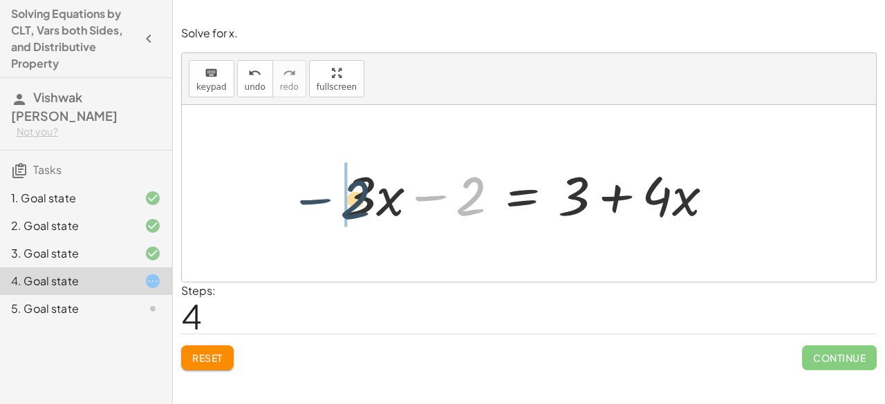
drag, startPoint x: 431, startPoint y: 201, endPoint x: 309, endPoint y: 200, distance: 121.7
click at [309, 200] on div "· 3 · ( + x − 2 ) = + 3 + · 4 · ( + x − 1 ) + · 3 · x − · 3 · 2 = + 3 + · 4 · (…" at bounding box center [529, 193] width 694 height 177
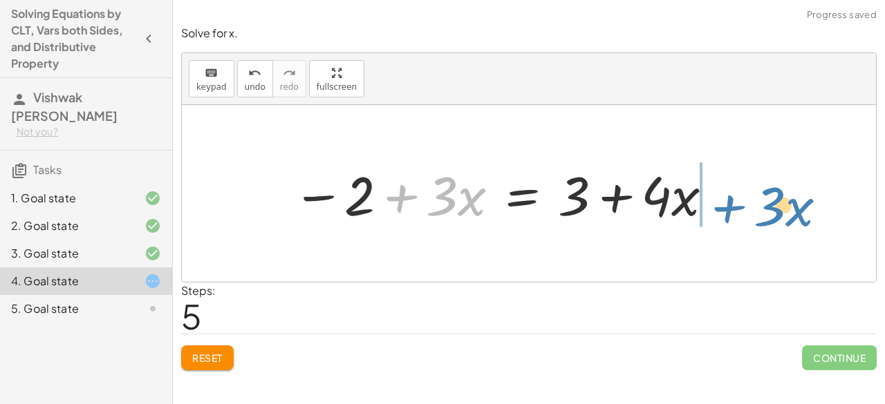
drag, startPoint x: 409, startPoint y: 198, endPoint x: 733, endPoint y: 200, distance: 324.2
click at [733, 200] on div "· 3 · ( + x − 2 ) = + 3 + · 4 · ( + x − 1 ) + · 3 · x − · 3 · 2 = + 3 + · 4 · (…" at bounding box center [529, 193] width 694 height 177
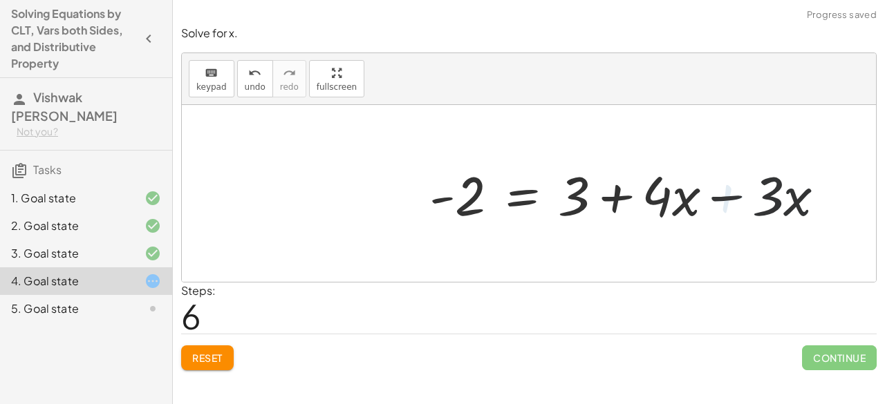
click at [726, 191] on div at bounding box center [634, 193] width 420 height 71
click at [726, 191] on div at bounding box center [529, 193] width 694 height 177
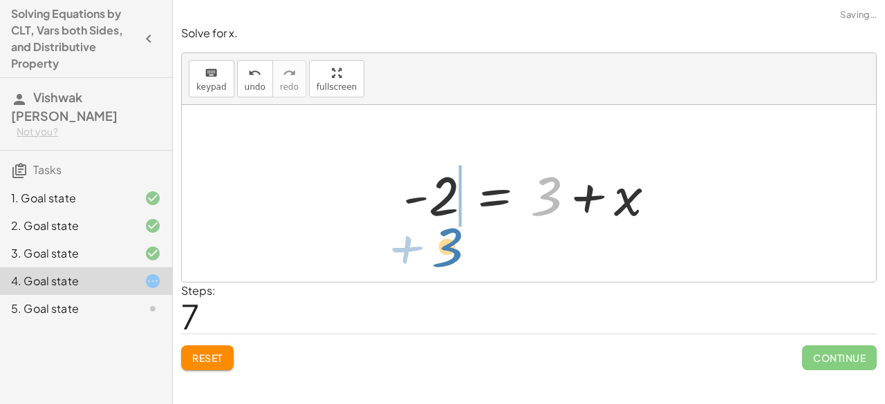
drag, startPoint x: 545, startPoint y: 190, endPoint x: 444, endPoint y: 236, distance: 110.8
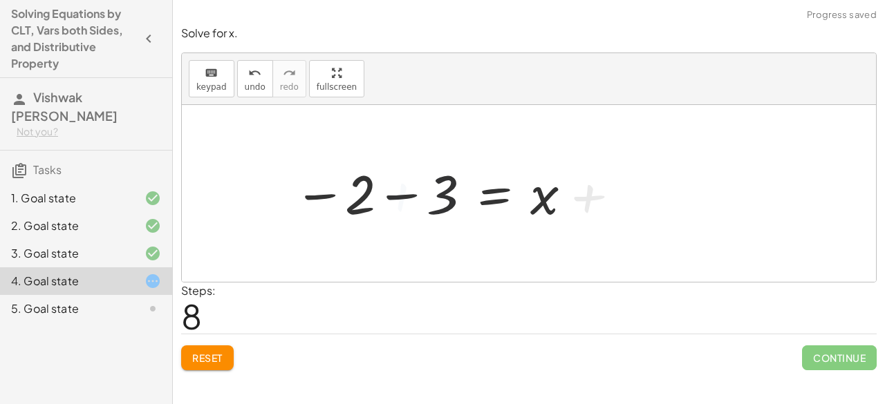
click at [415, 186] on div at bounding box center [433, 194] width 294 height 68
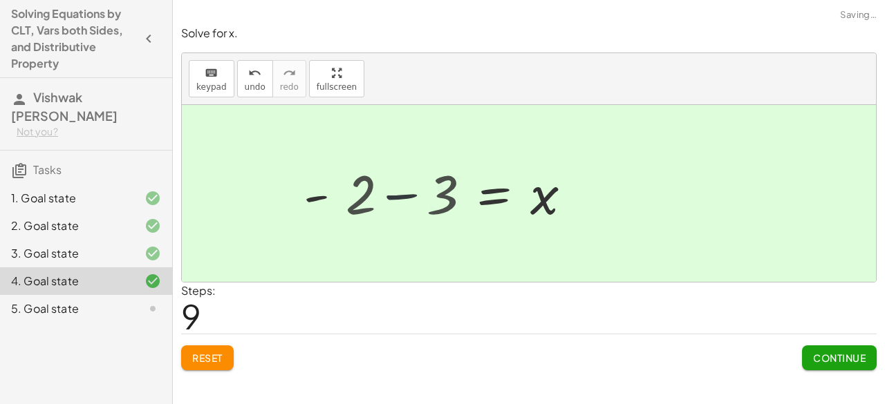
click at [413, 192] on div at bounding box center [493, 194] width 194 height 68
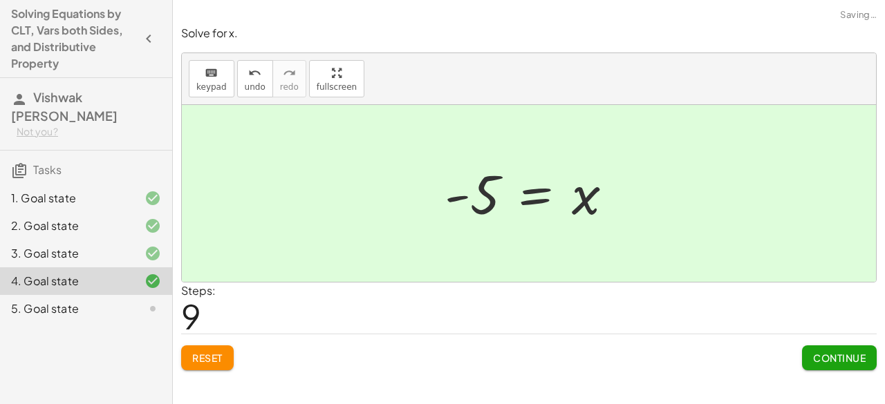
click at [829, 365] on button "Continue" at bounding box center [839, 358] width 75 height 25
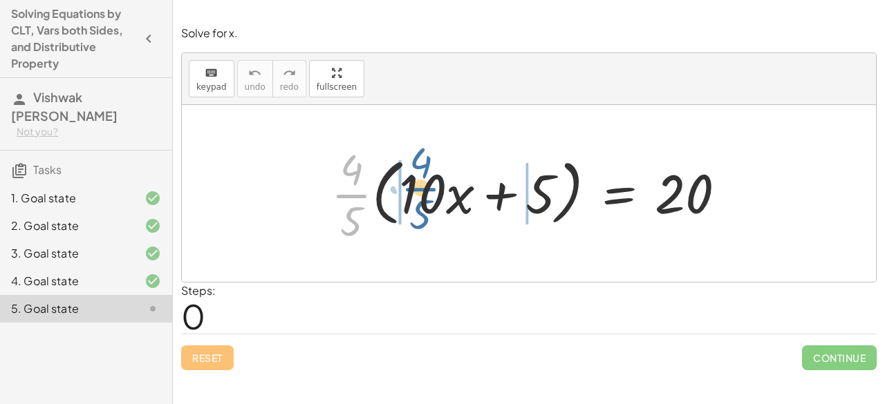
drag, startPoint x: 335, startPoint y: 191, endPoint x: 398, endPoint y: 187, distance: 63.7
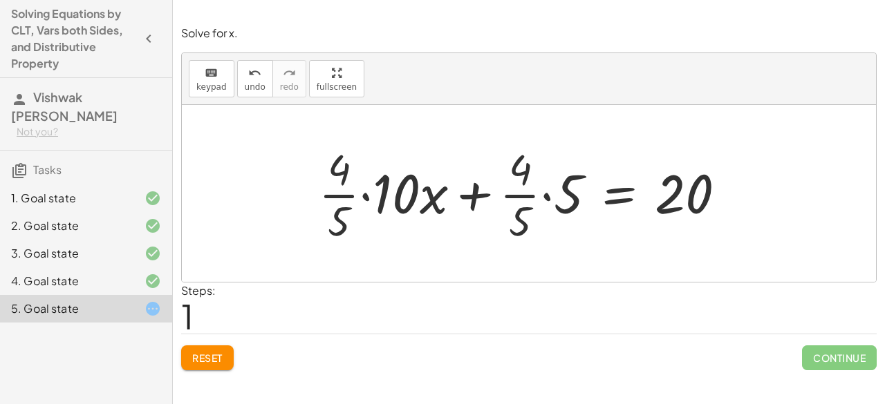
click at [348, 200] on div at bounding box center [528, 193] width 432 height 106
click at [354, 200] on div at bounding box center [528, 193] width 432 height 106
click at [368, 195] on div at bounding box center [511, 193] width 465 height 106
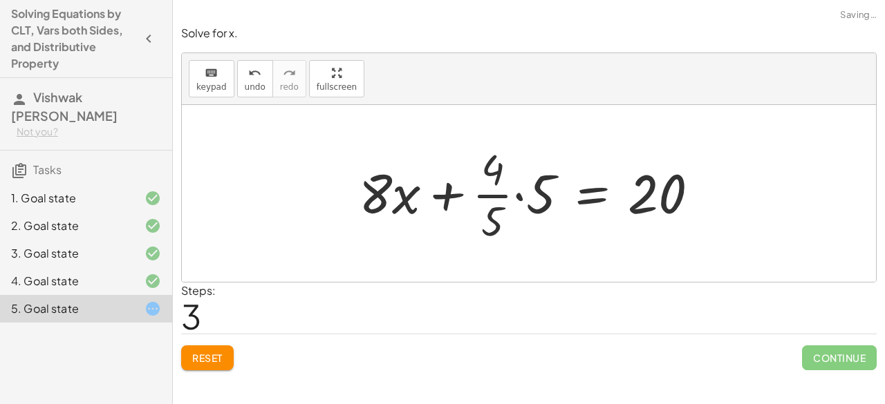
drag, startPoint x: 508, startPoint y: 203, endPoint x: 523, endPoint y: 196, distance: 16.1
click at [509, 201] on div at bounding box center [534, 193] width 365 height 106
click at [523, 196] on div at bounding box center [534, 193] width 365 height 106
click at [522, 194] on div at bounding box center [540, 193] width 354 height 106
click at [520, 193] on div at bounding box center [540, 193] width 354 height 106
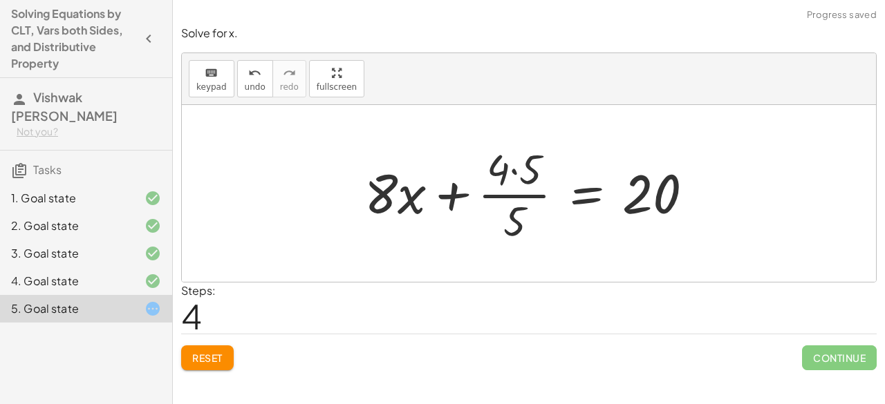
click at [512, 165] on div at bounding box center [534, 193] width 354 height 106
click at [512, 165] on div at bounding box center [539, 193] width 343 height 106
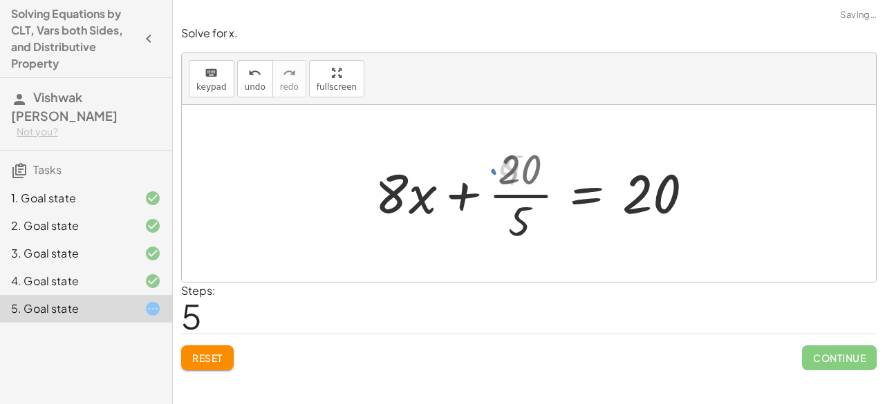
click at [520, 192] on div at bounding box center [539, 193] width 343 height 106
click at [520, 192] on div at bounding box center [556, 193] width 312 height 71
click at [520, 191] on div at bounding box center [556, 193] width 312 height 71
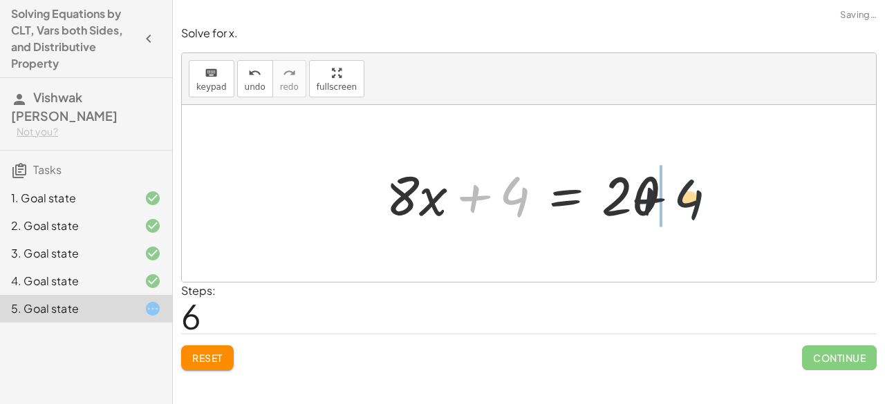
drag, startPoint x: 480, startPoint y: 206, endPoint x: 676, endPoint y: 211, distance: 196.4
click at [676, 211] on div at bounding box center [535, 193] width 312 height 71
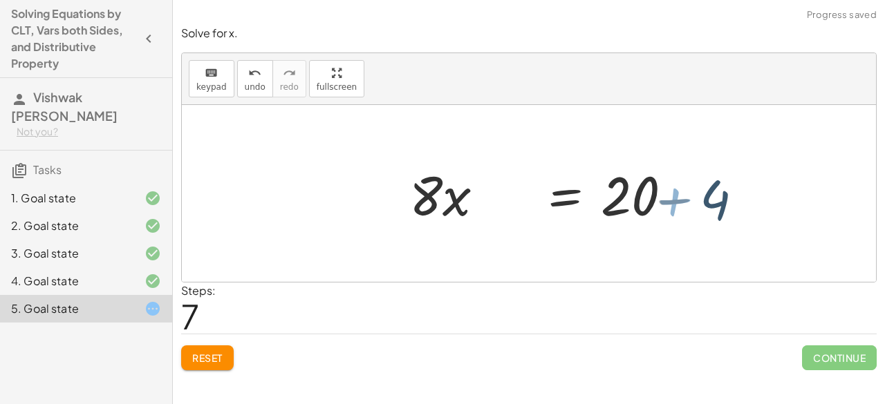
drag, startPoint x: 671, startPoint y: 212, endPoint x: 684, endPoint y: 194, distance: 22.7
click at [673, 201] on div at bounding box center [616, 193] width 312 height 71
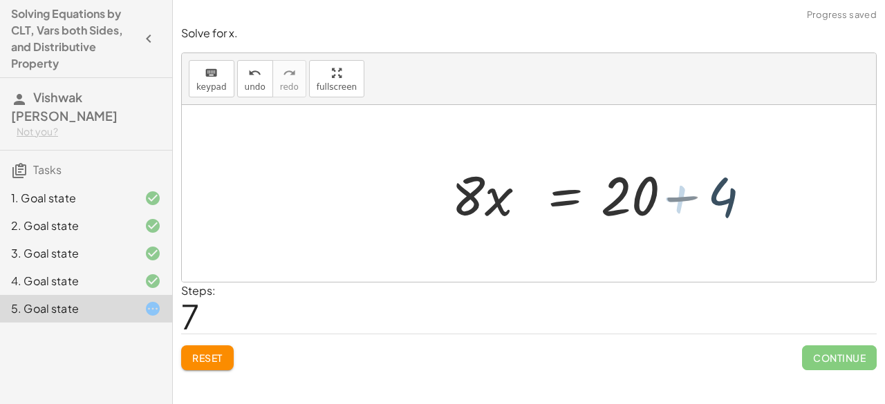
click at [689, 194] on div at bounding box center [616, 193] width 312 height 71
click at [690, 195] on div at bounding box center [529, 193] width 694 height 177
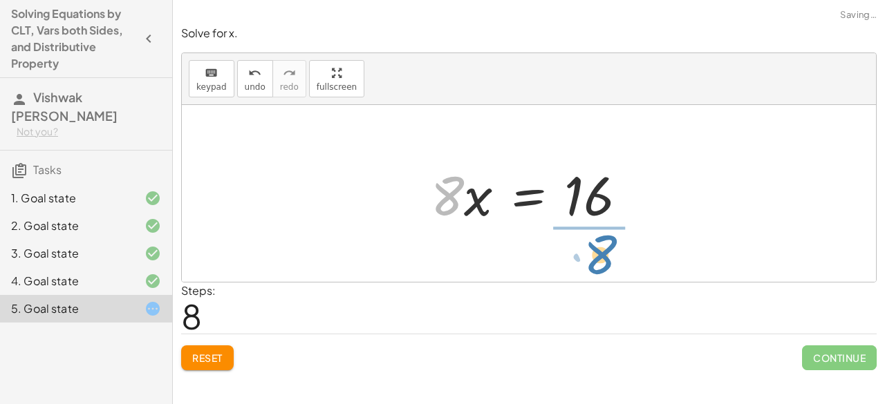
drag, startPoint x: 487, startPoint y: 195, endPoint x: 661, endPoint y: 243, distance: 179.9
click at [661, 243] on div "· · 4 · 5 · ( + · 10 · x + 5 ) = 20 + · · [DATE] · x + · · 4 · 5 · 5 = 20 + · 0…" at bounding box center [529, 193] width 694 height 177
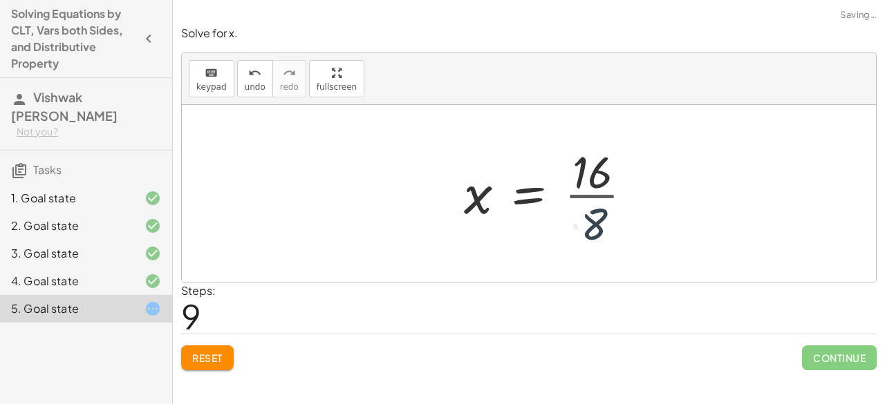
click at [597, 207] on div at bounding box center [554, 193] width 194 height 106
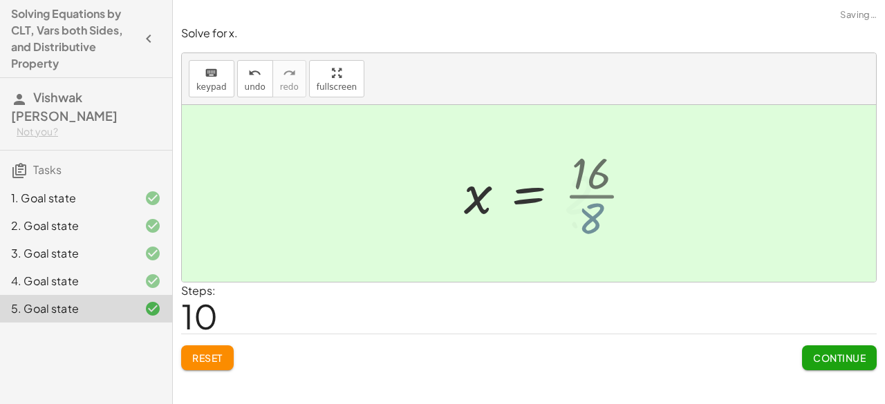
drag, startPoint x: 597, startPoint y: 207, endPoint x: 557, endPoint y: 191, distance: 42.2
click at [594, 203] on div at bounding box center [541, 194] width 169 height 68
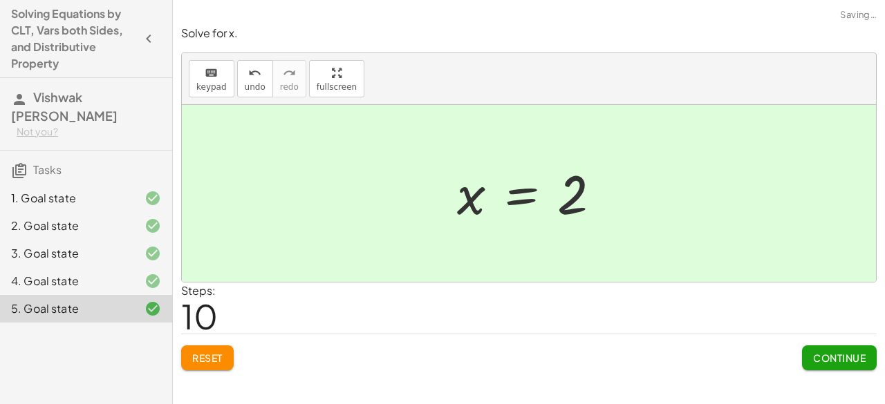
click at [828, 359] on span "Continue" at bounding box center [839, 358] width 53 height 12
